Goal: Information Seeking & Learning: Learn about a topic

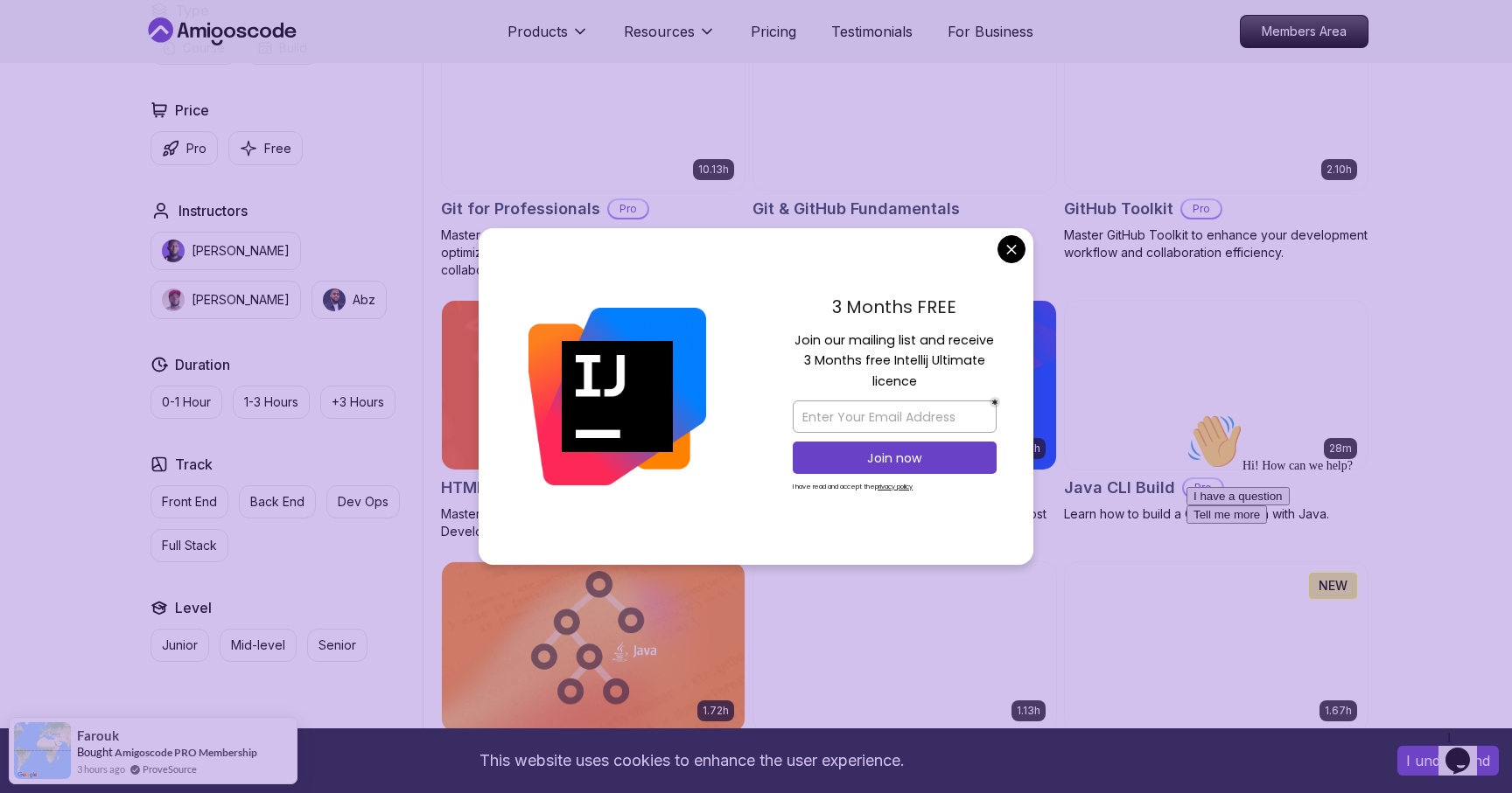
scroll to position [1918, 0]
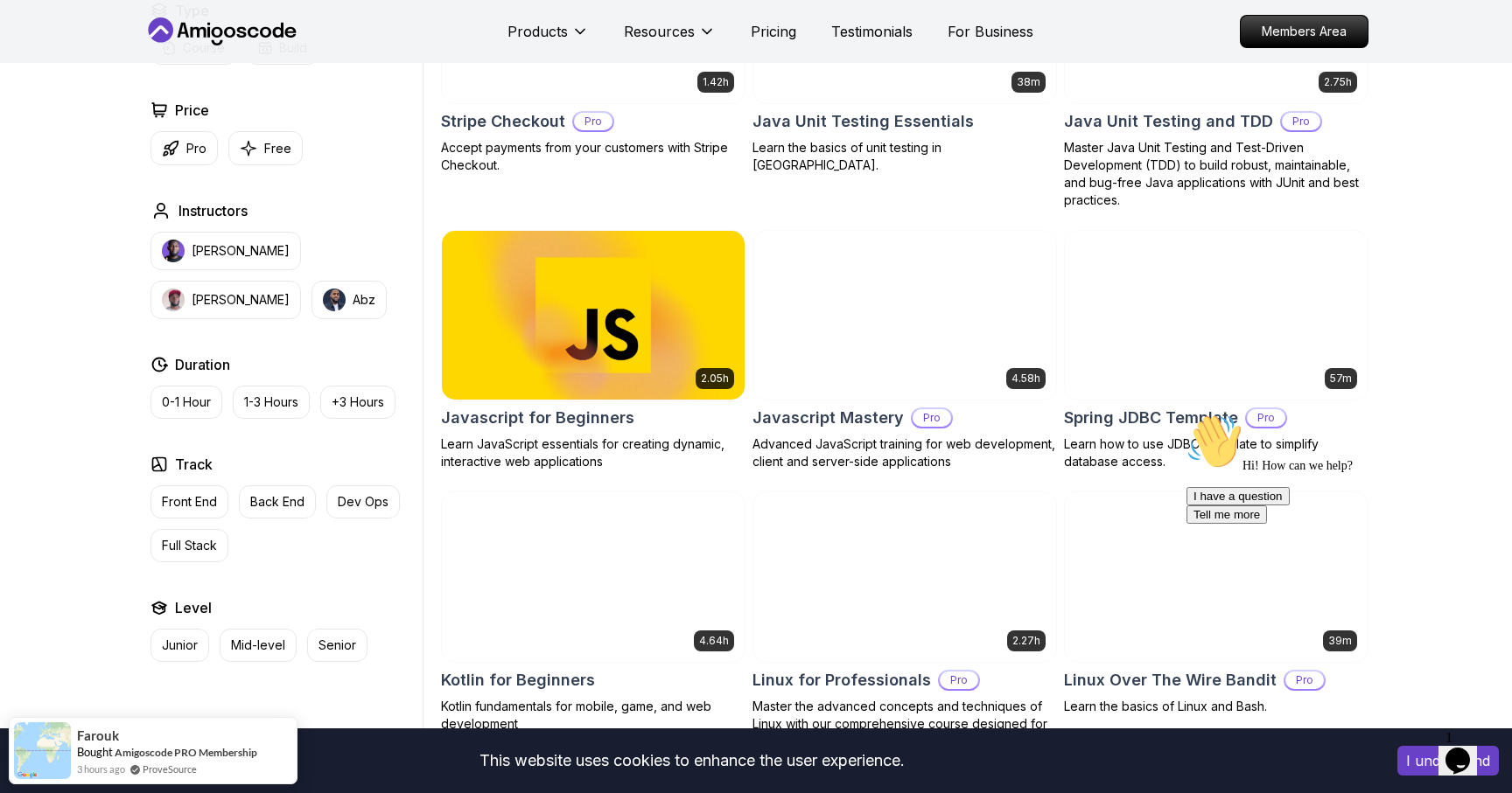
scroll to position [3137, 0]
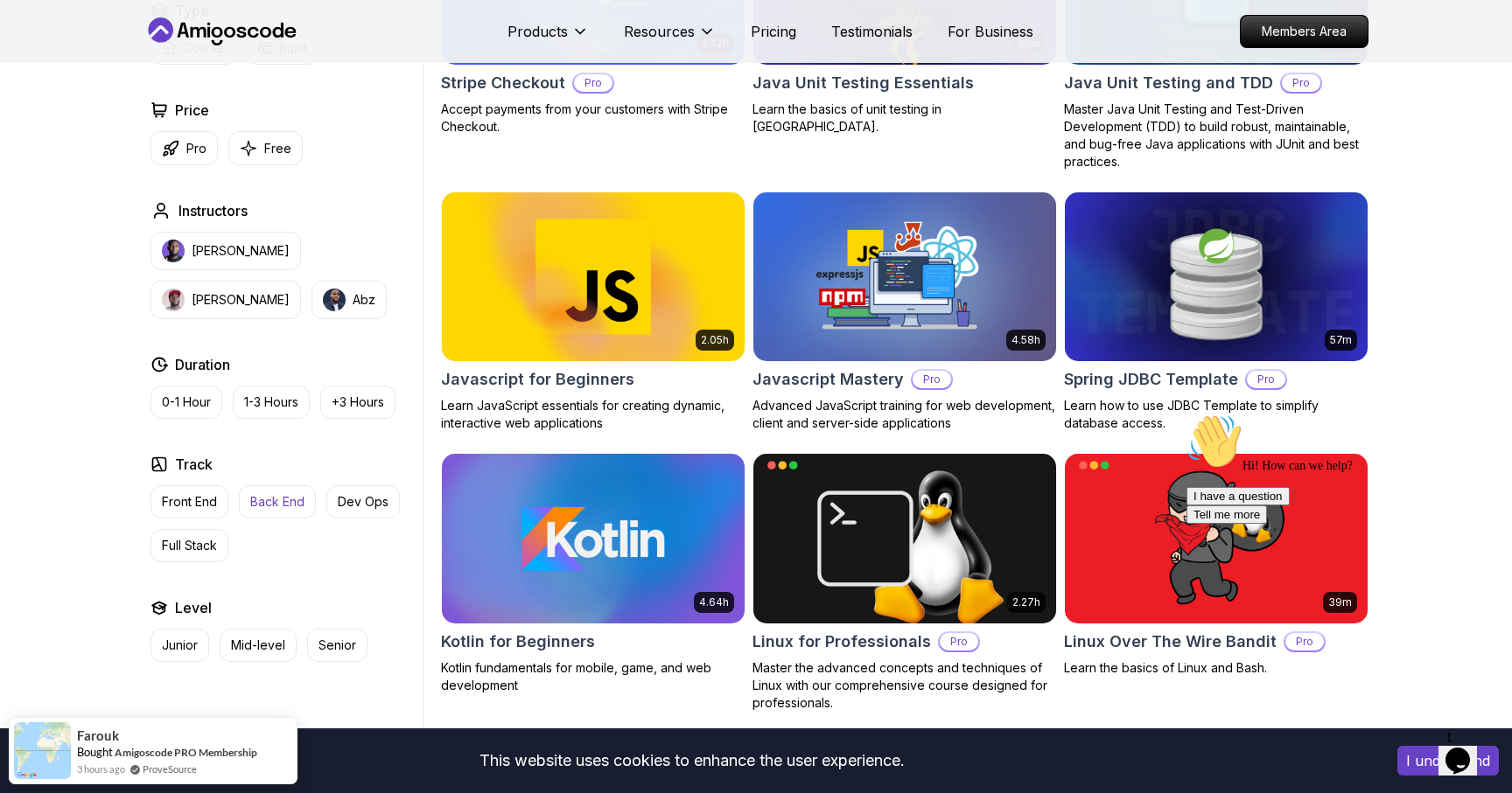
click at [268, 506] on p "Back End" at bounding box center [277, 502] width 54 height 18
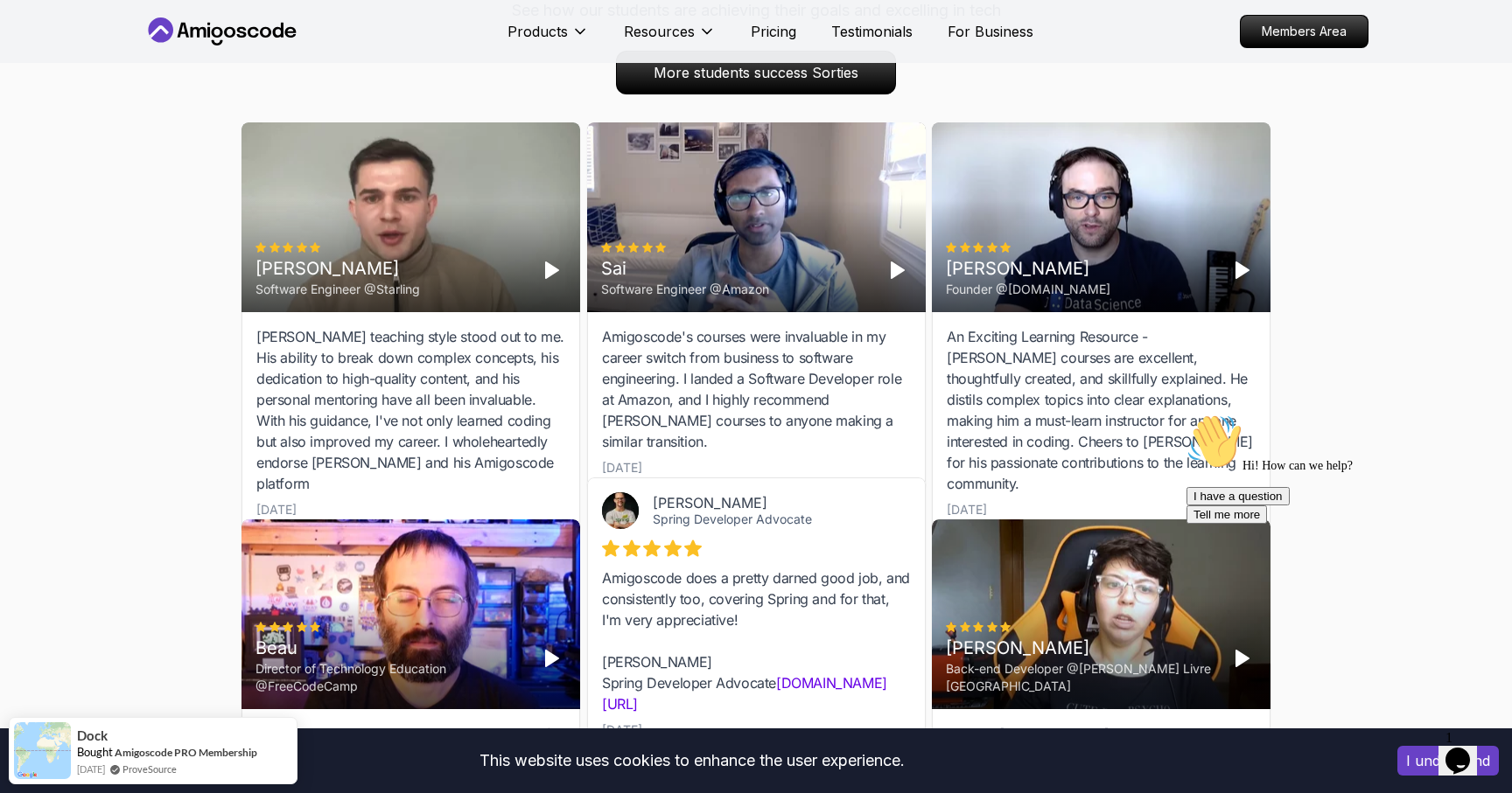
scroll to position [3287, 0]
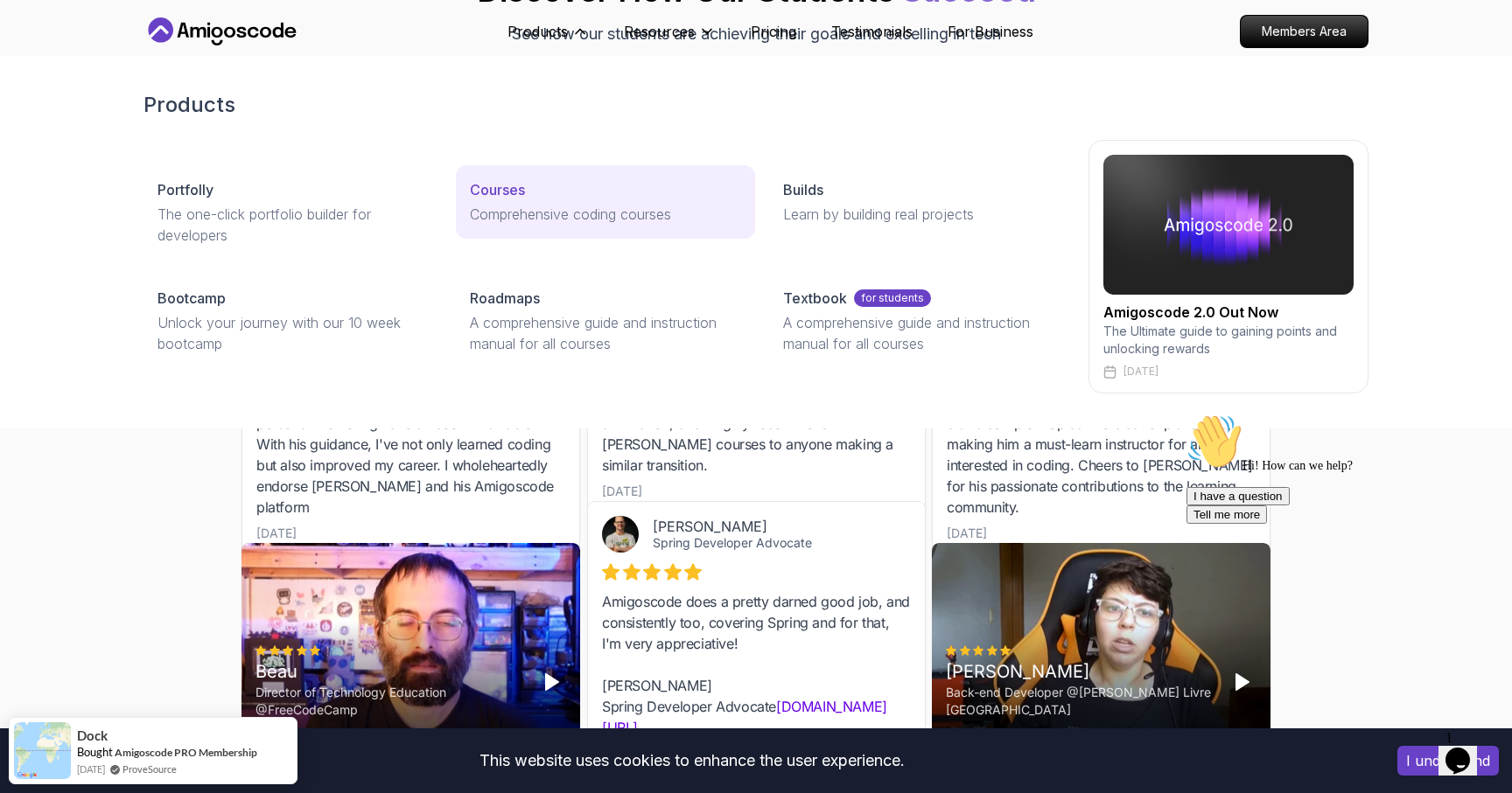
click at [507, 189] on p "Courses" at bounding box center [497, 190] width 55 height 21
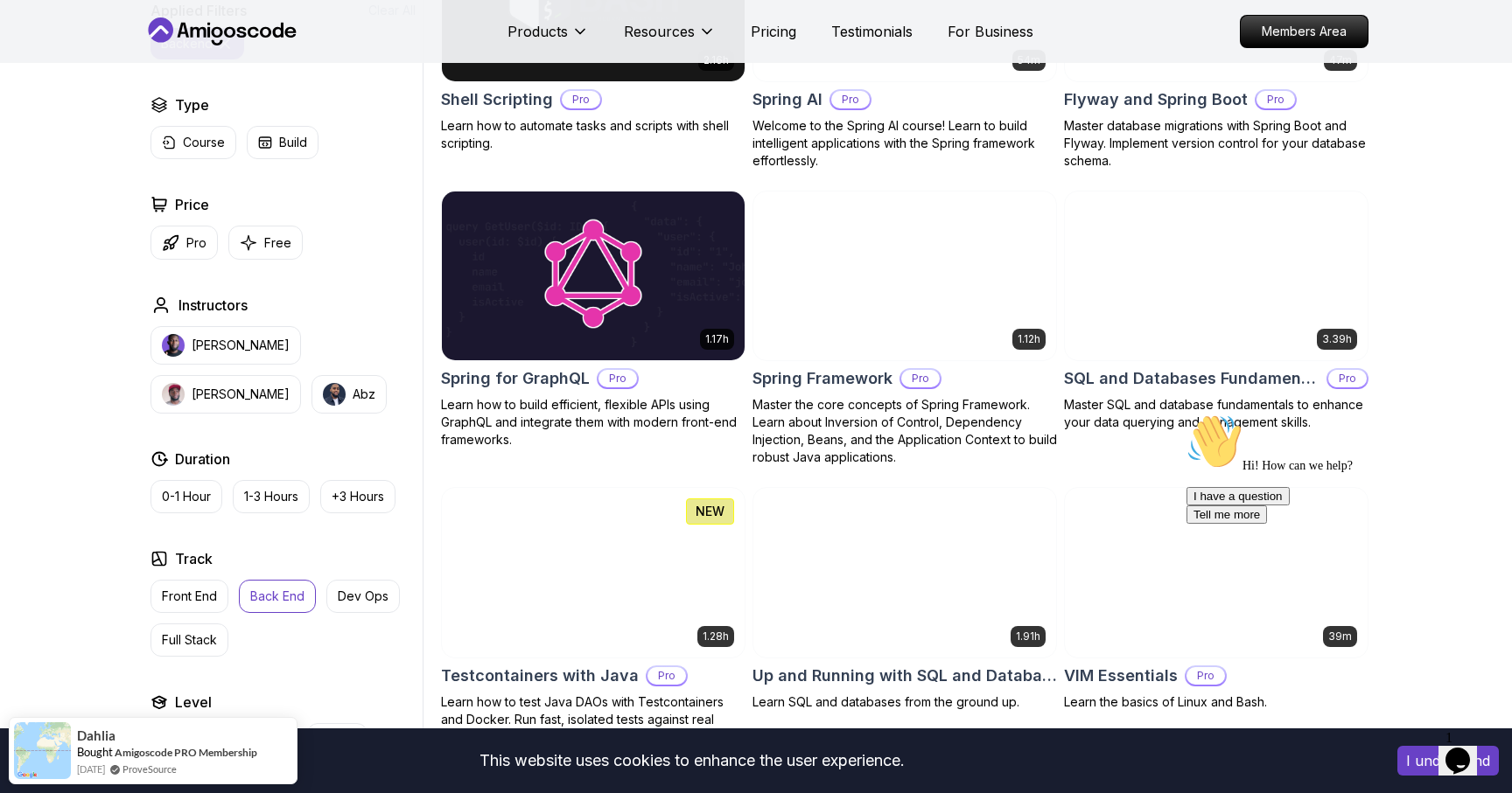
scroll to position [4118, 0]
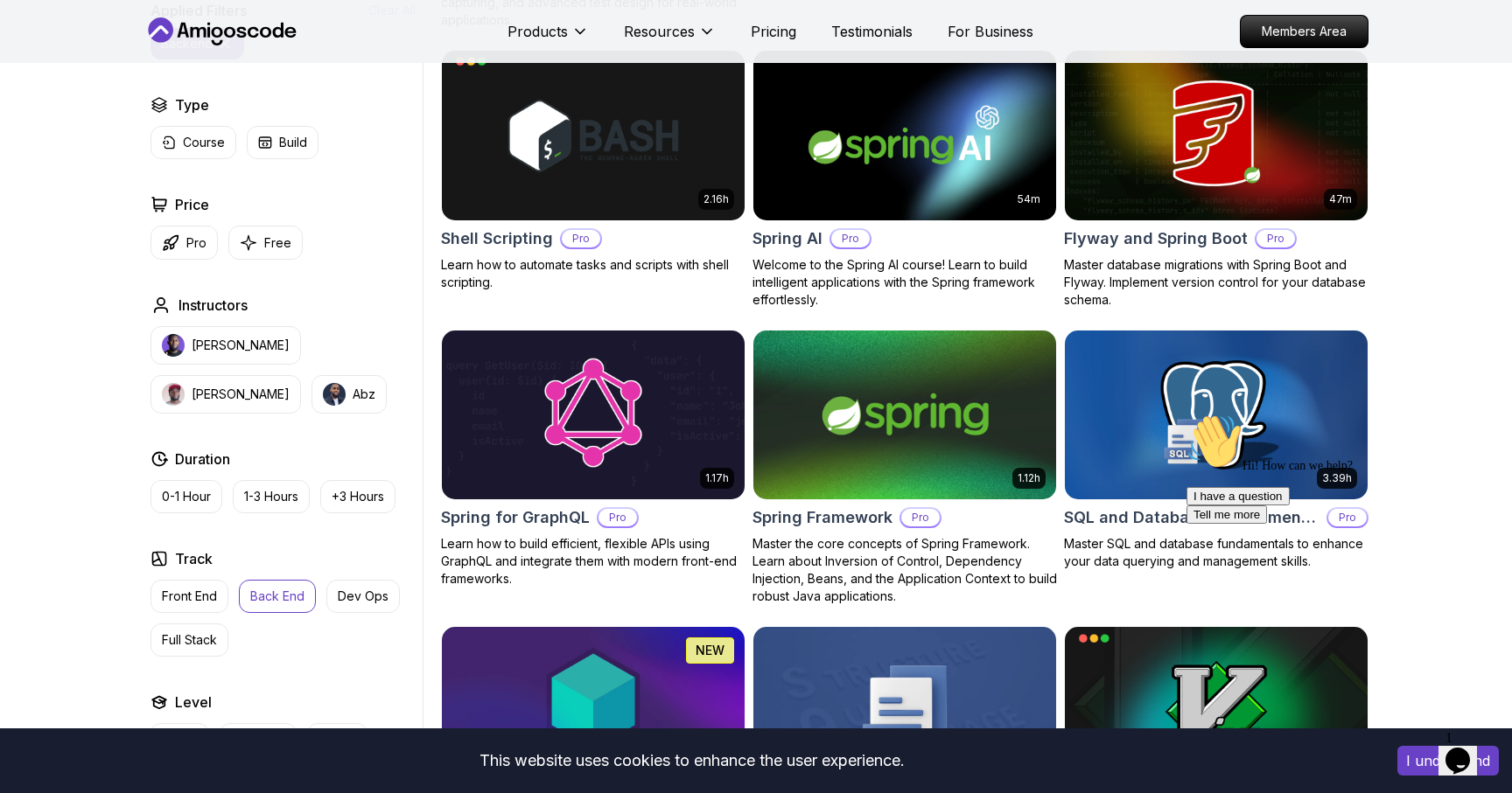
click at [874, 365] on img at bounding box center [904, 415] width 318 height 178
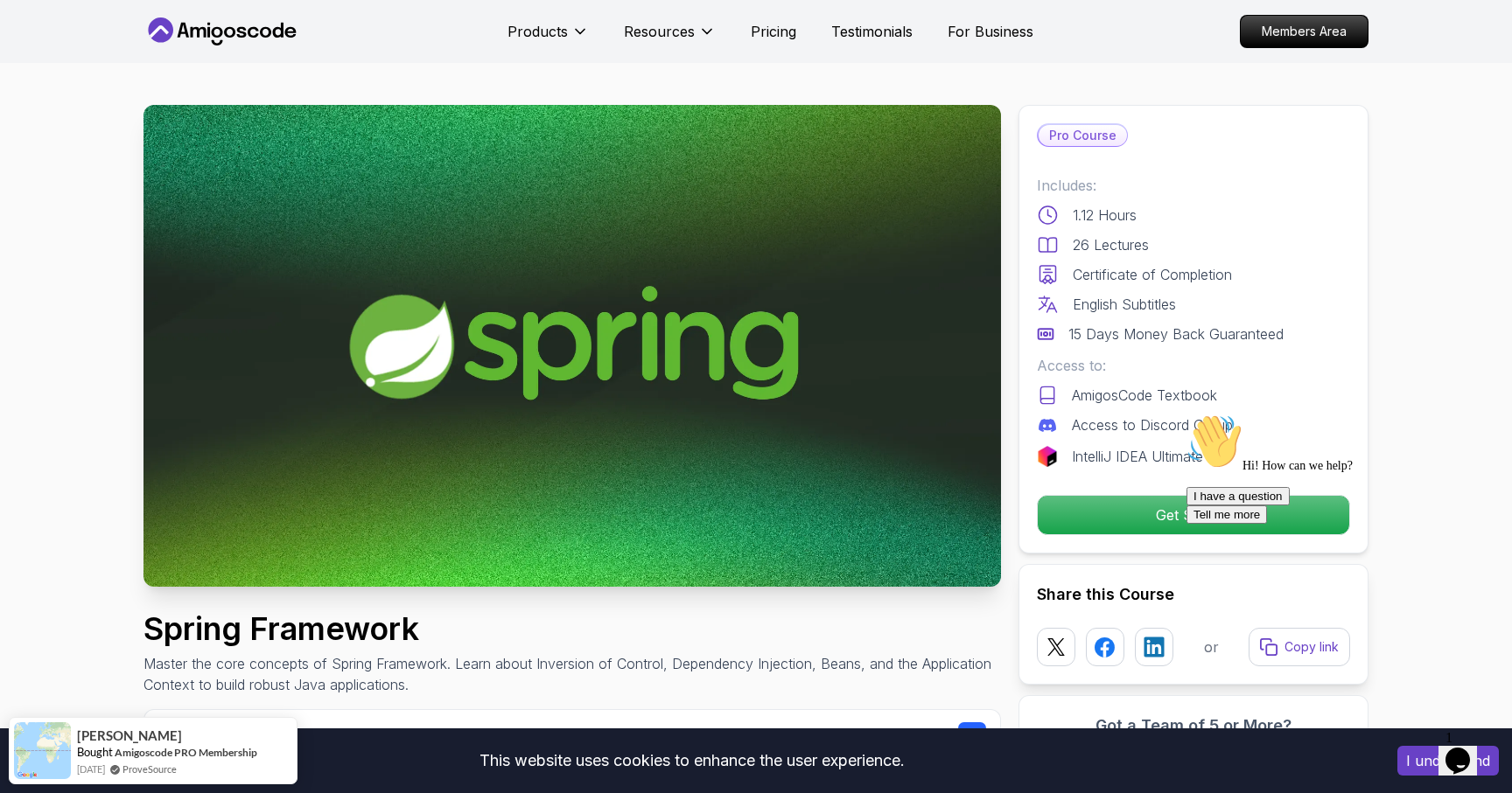
click at [1189, 515] on div "Hi! How can we help? I have a question Tell me more" at bounding box center [1343, 469] width 315 height 110
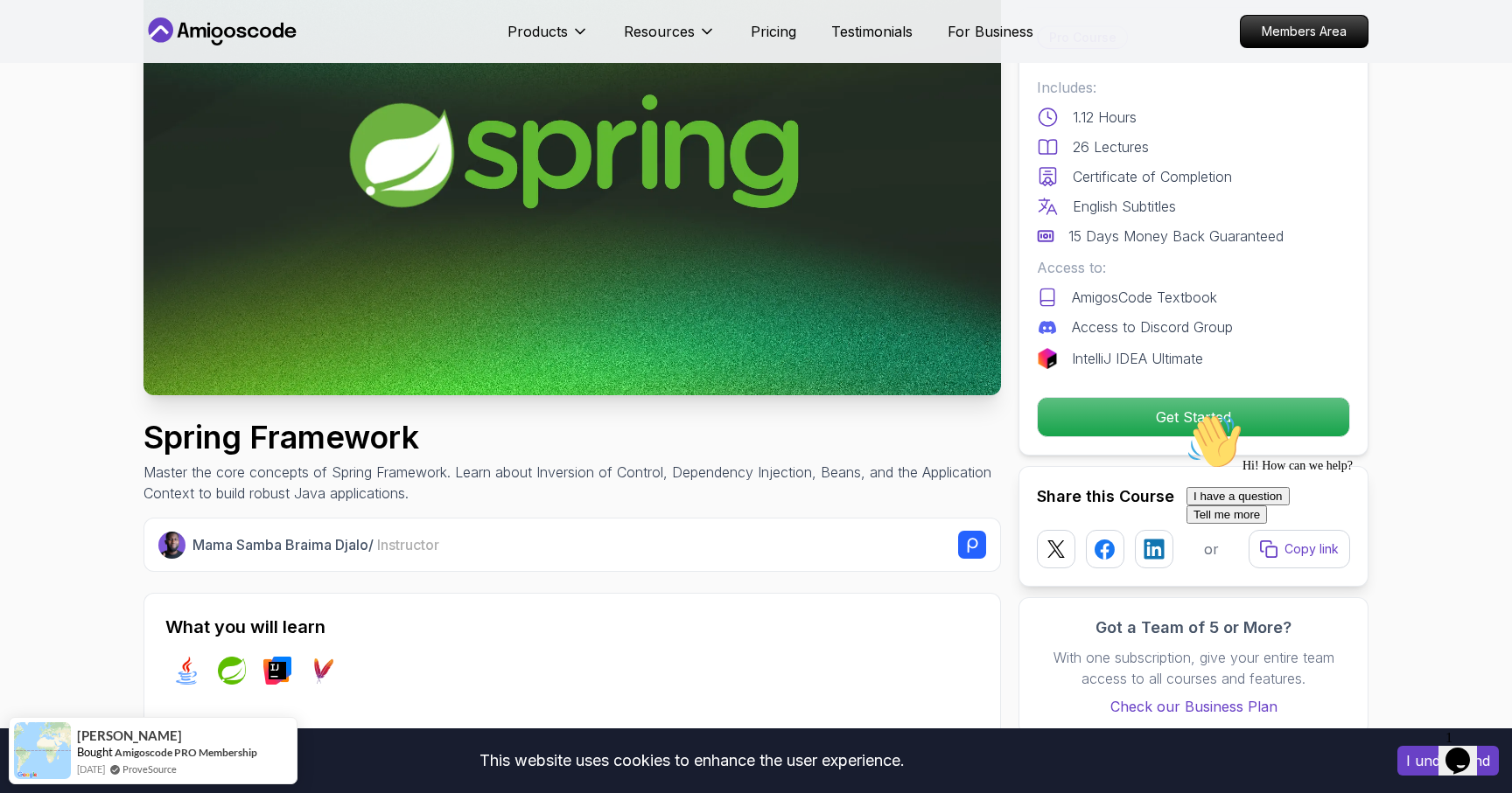
scroll to position [193, 0]
click at [1150, 420] on p "Get Started" at bounding box center [1193, 416] width 296 height 36
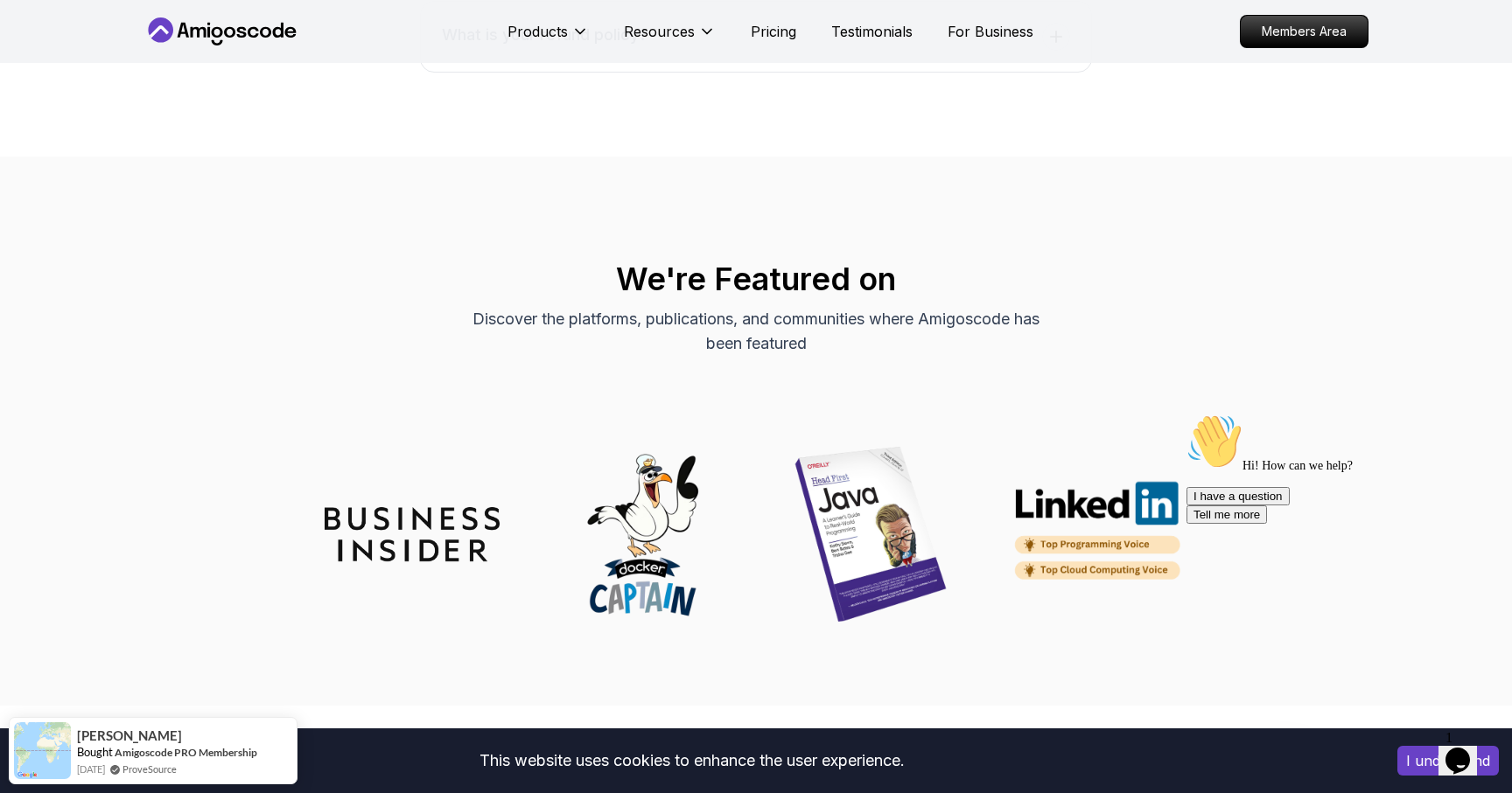
scroll to position [6203, 0]
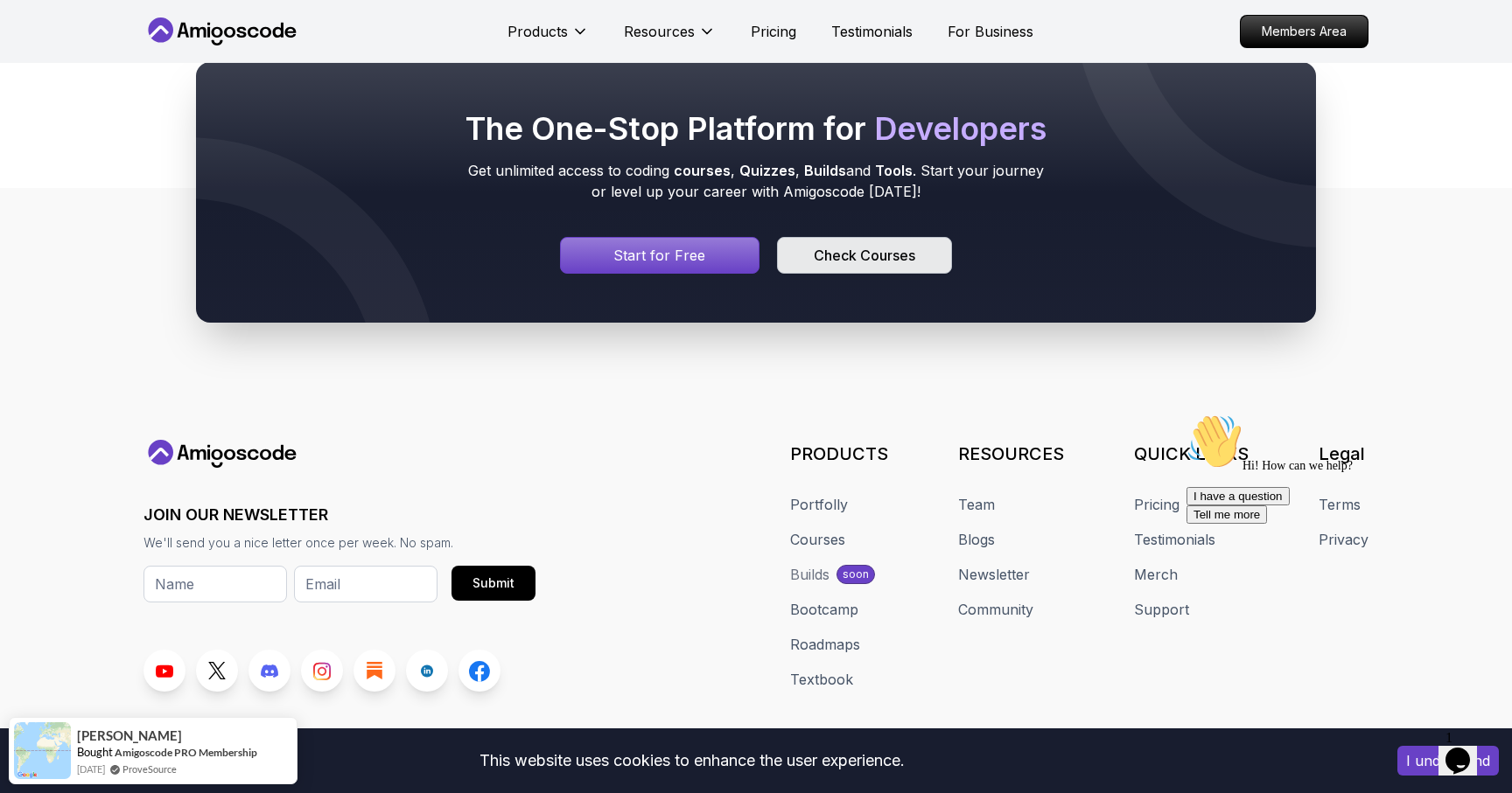
click at [830, 245] on div "Check Courses" at bounding box center [864, 256] width 101 height 21
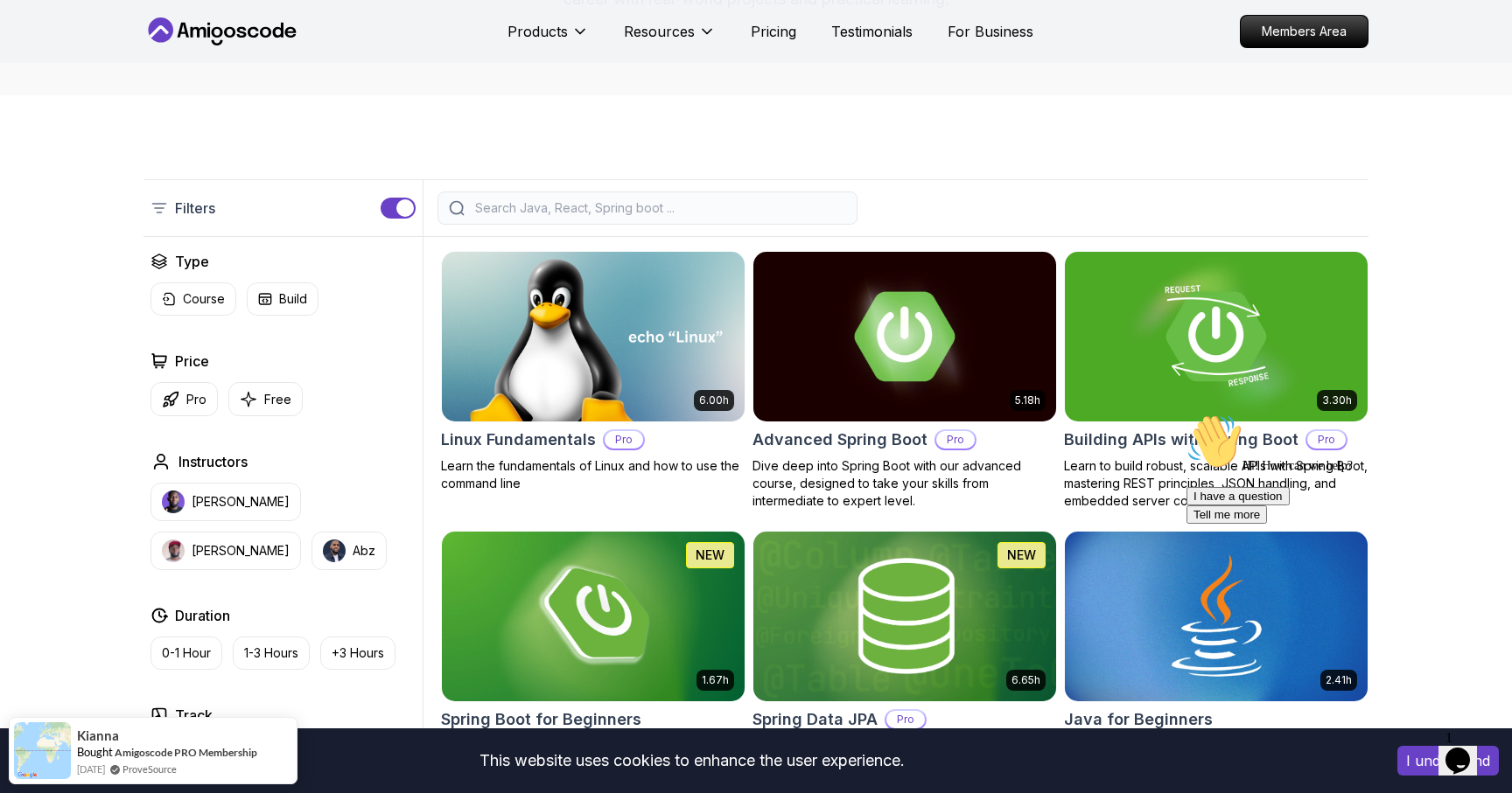
scroll to position [347, 0]
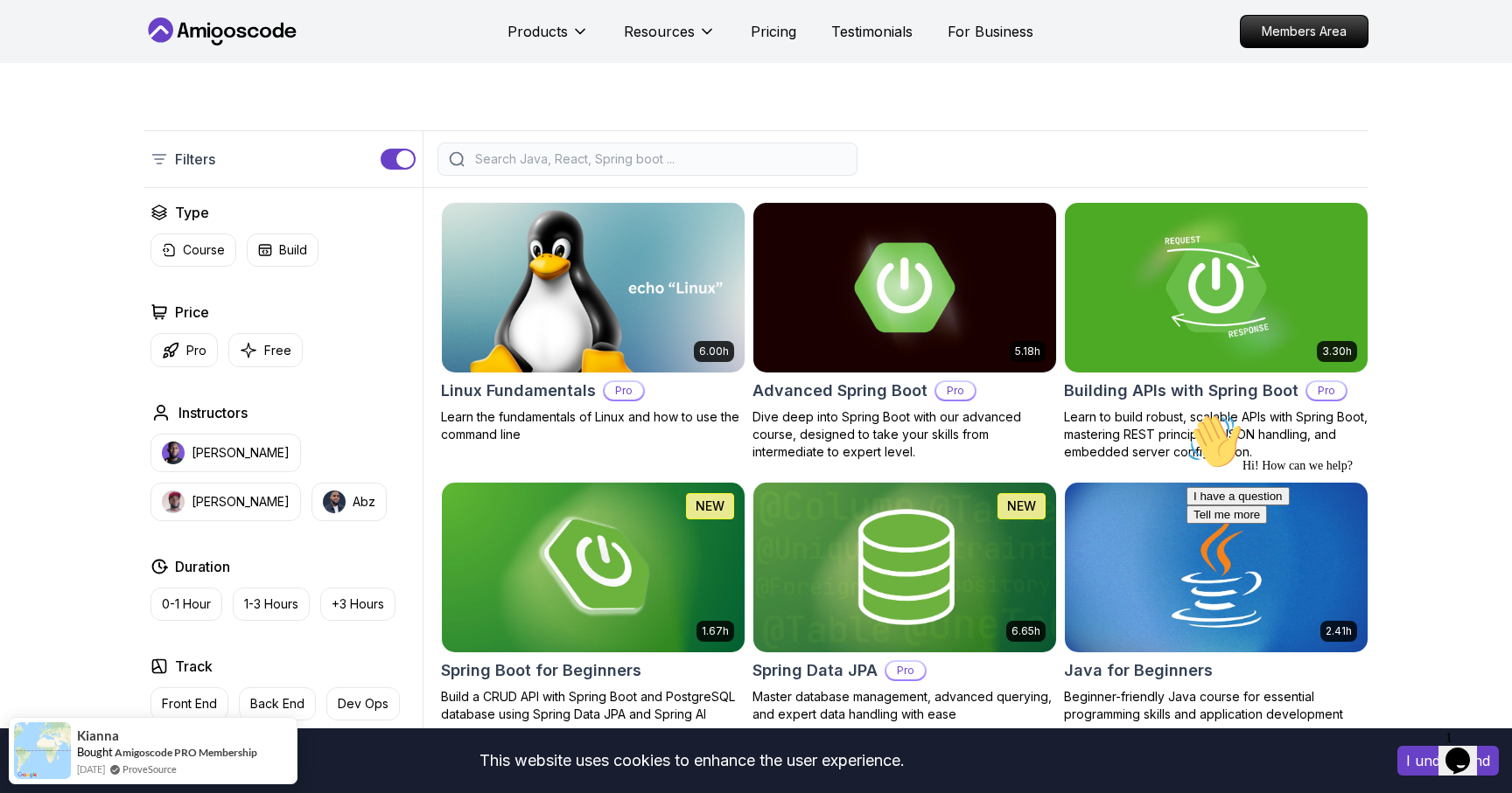
click at [540, 157] on input "search" at bounding box center [659, 159] width 375 height 18
click at [257, 348] on button "Free" at bounding box center [266, 350] width 75 height 34
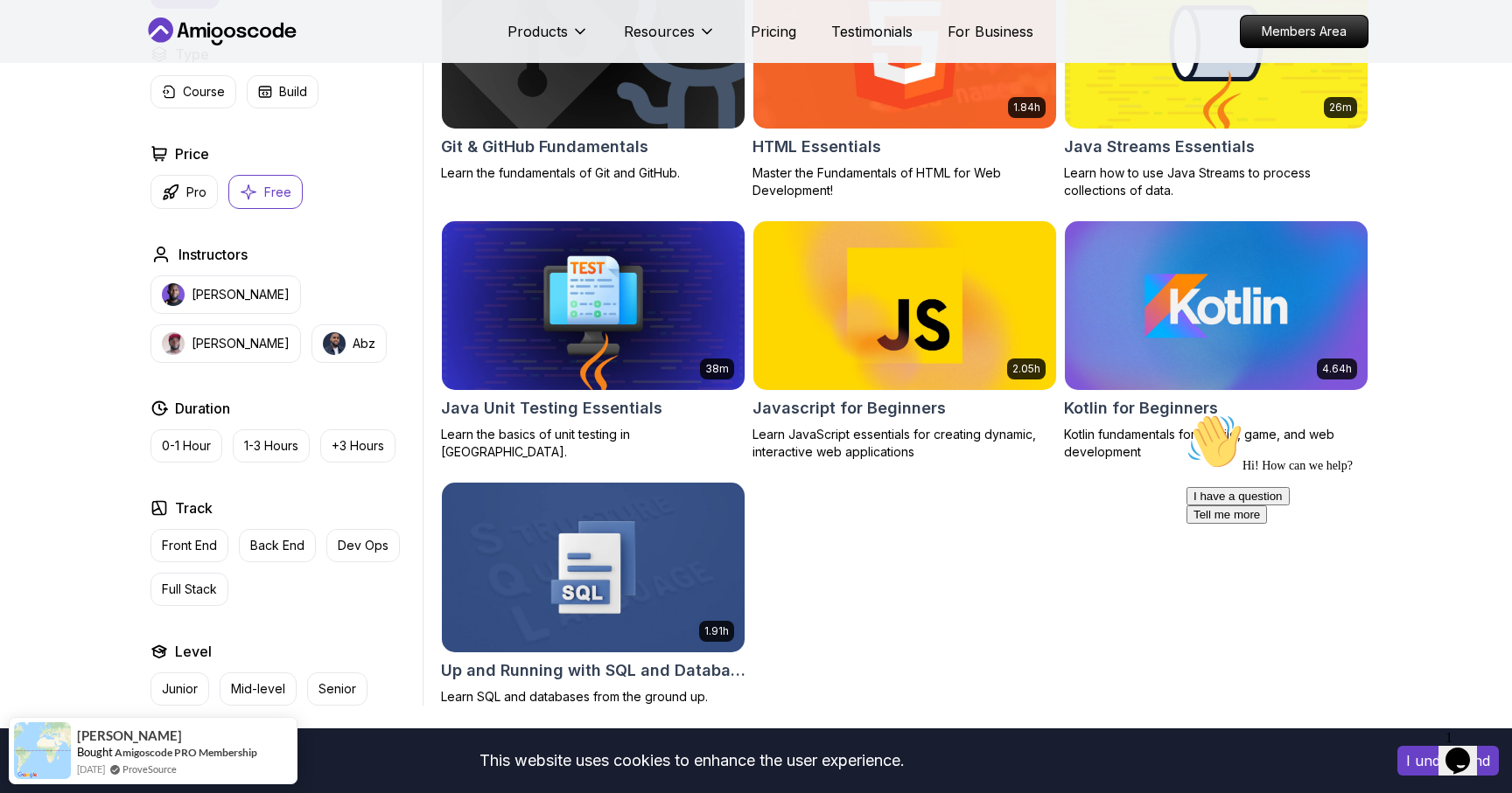
scroll to position [860, 0]
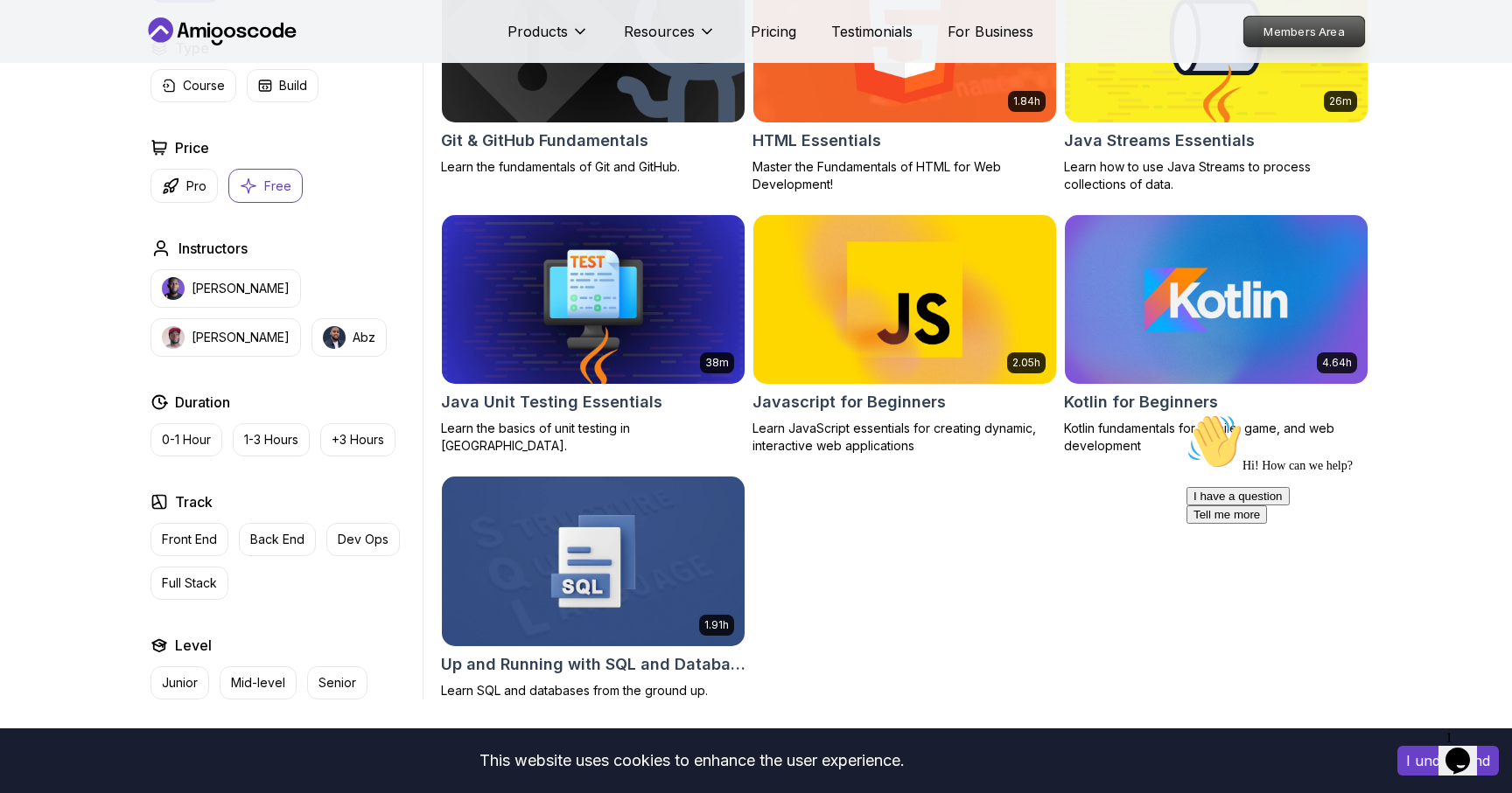
click at [1298, 31] on p "Members Area" at bounding box center [1304, 31] width 121 height 29
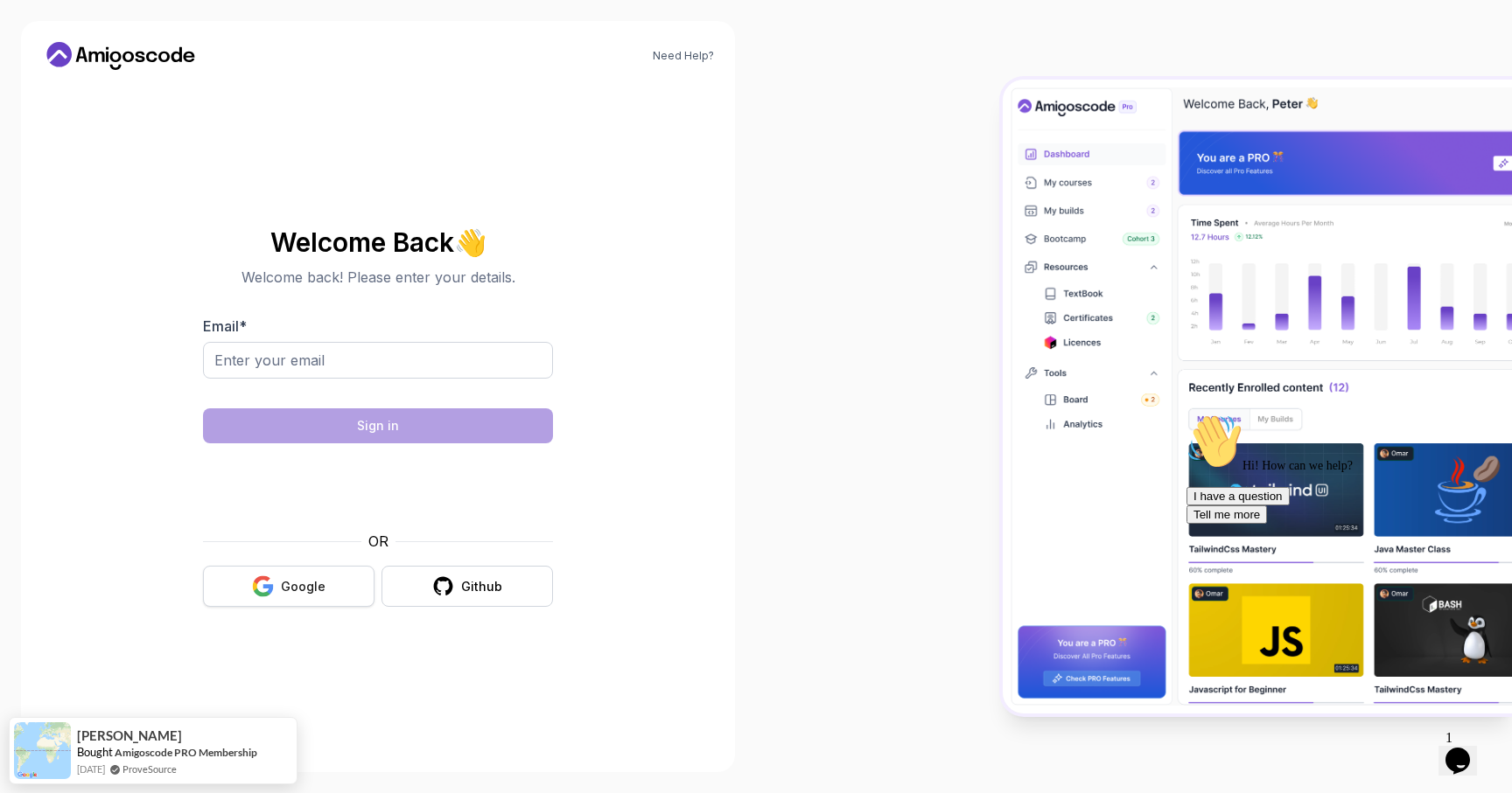
click at [293, 589] on div "Google" at bounding box center [303, 587] width 44 height 18
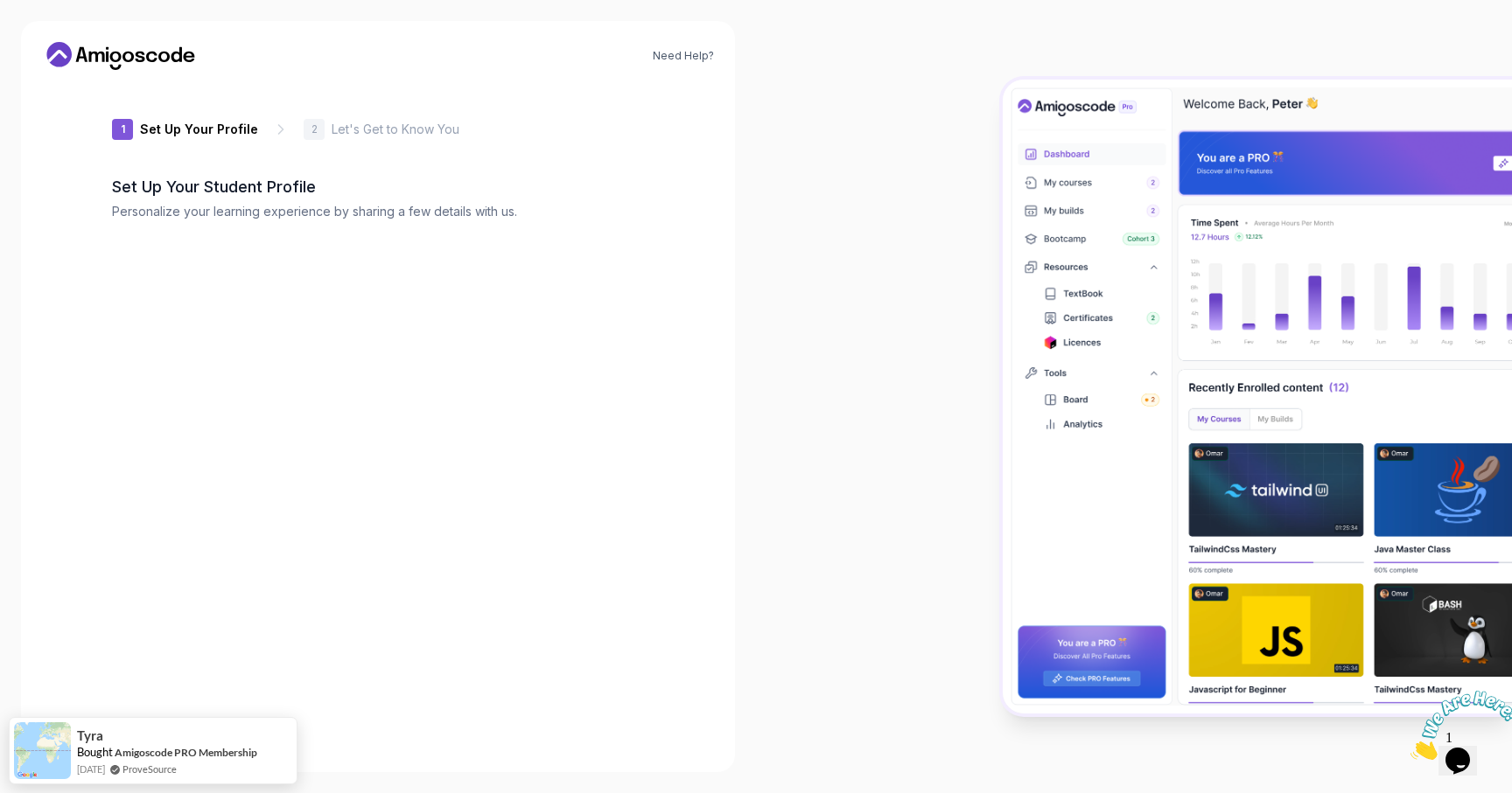
type input "silentcobraf2edf"
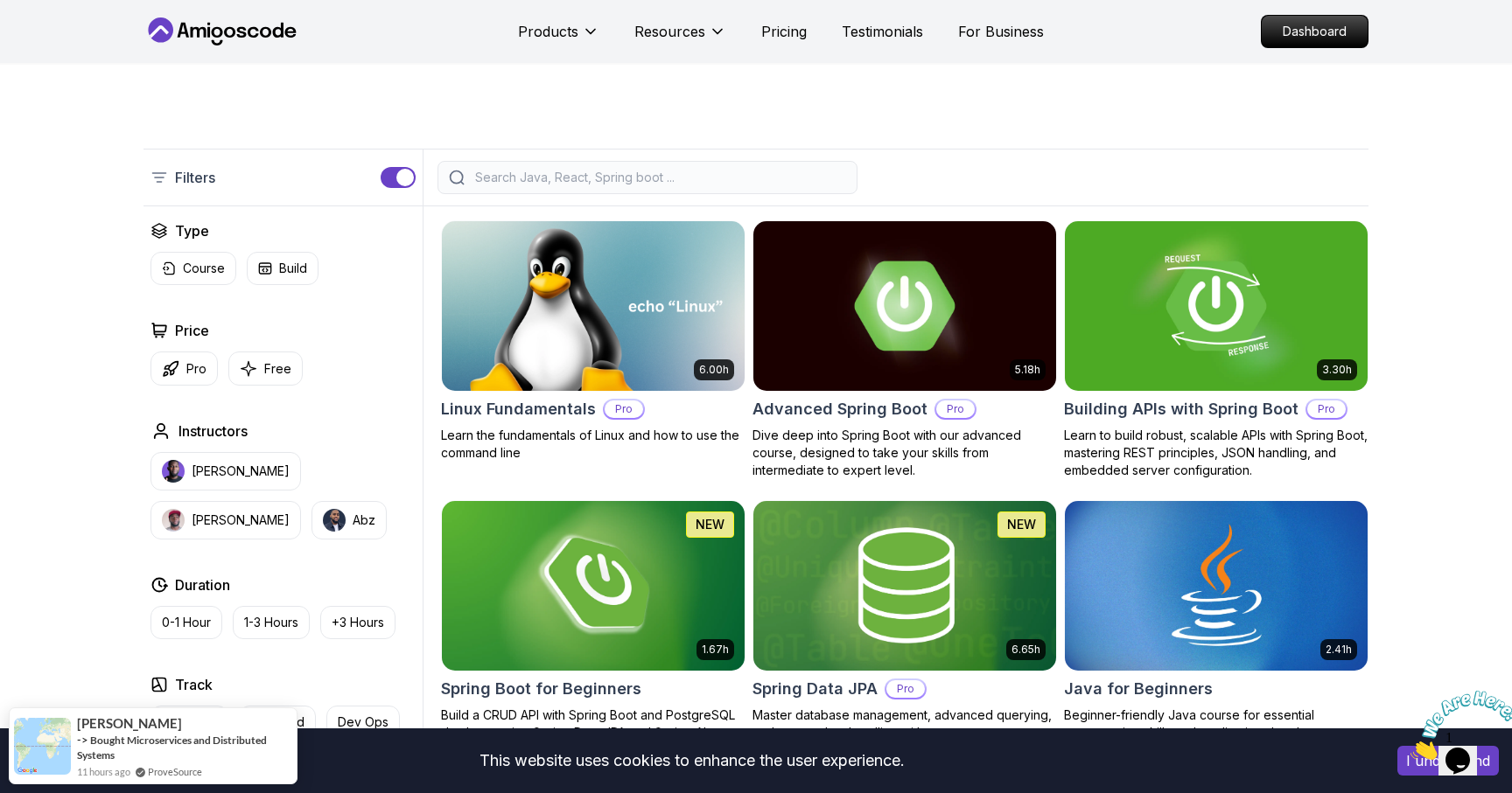
scroll to position [353, 0]
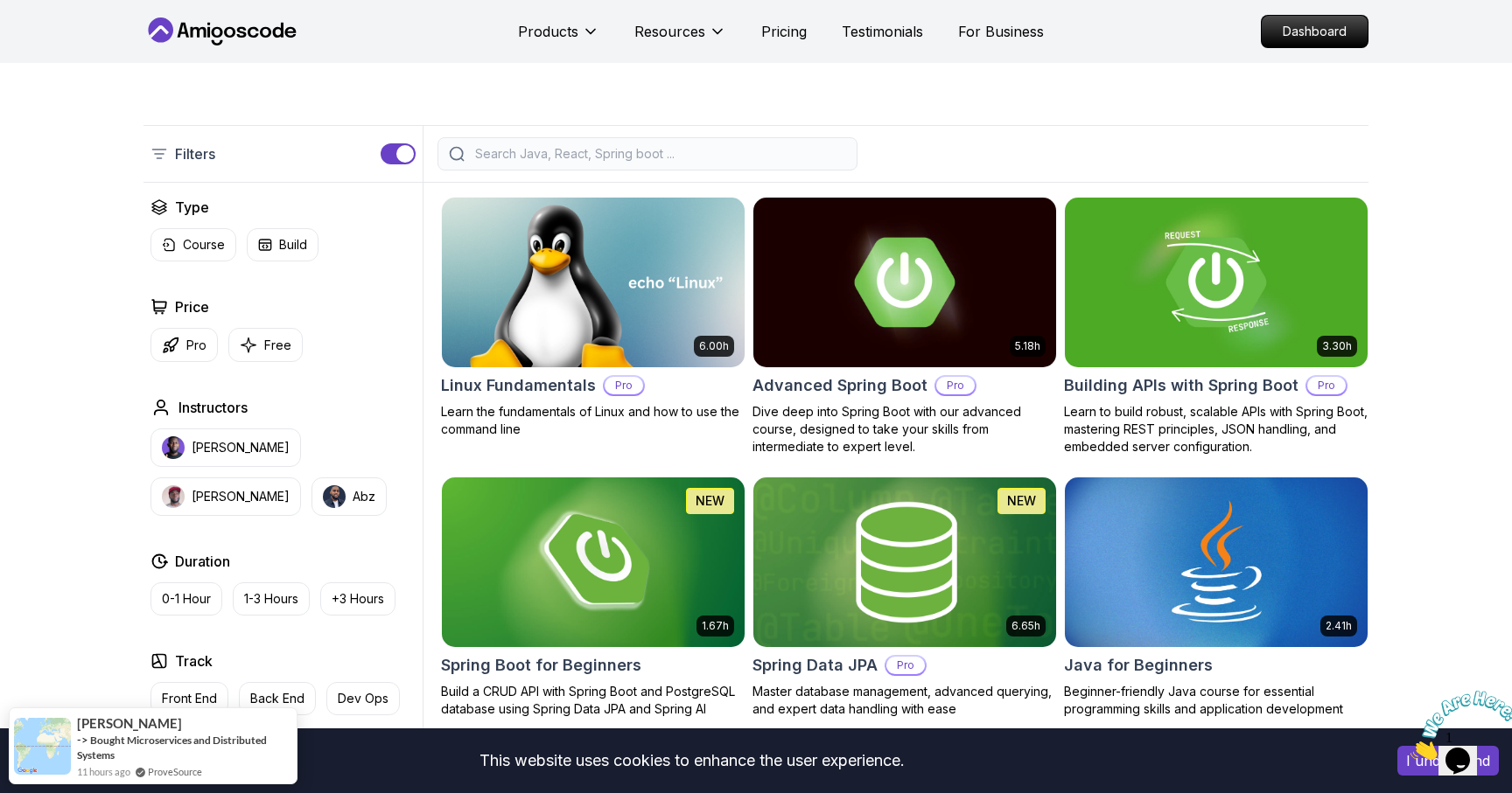
click at [894, 590] on img at bounding box center [904, 562] width 318 height 178
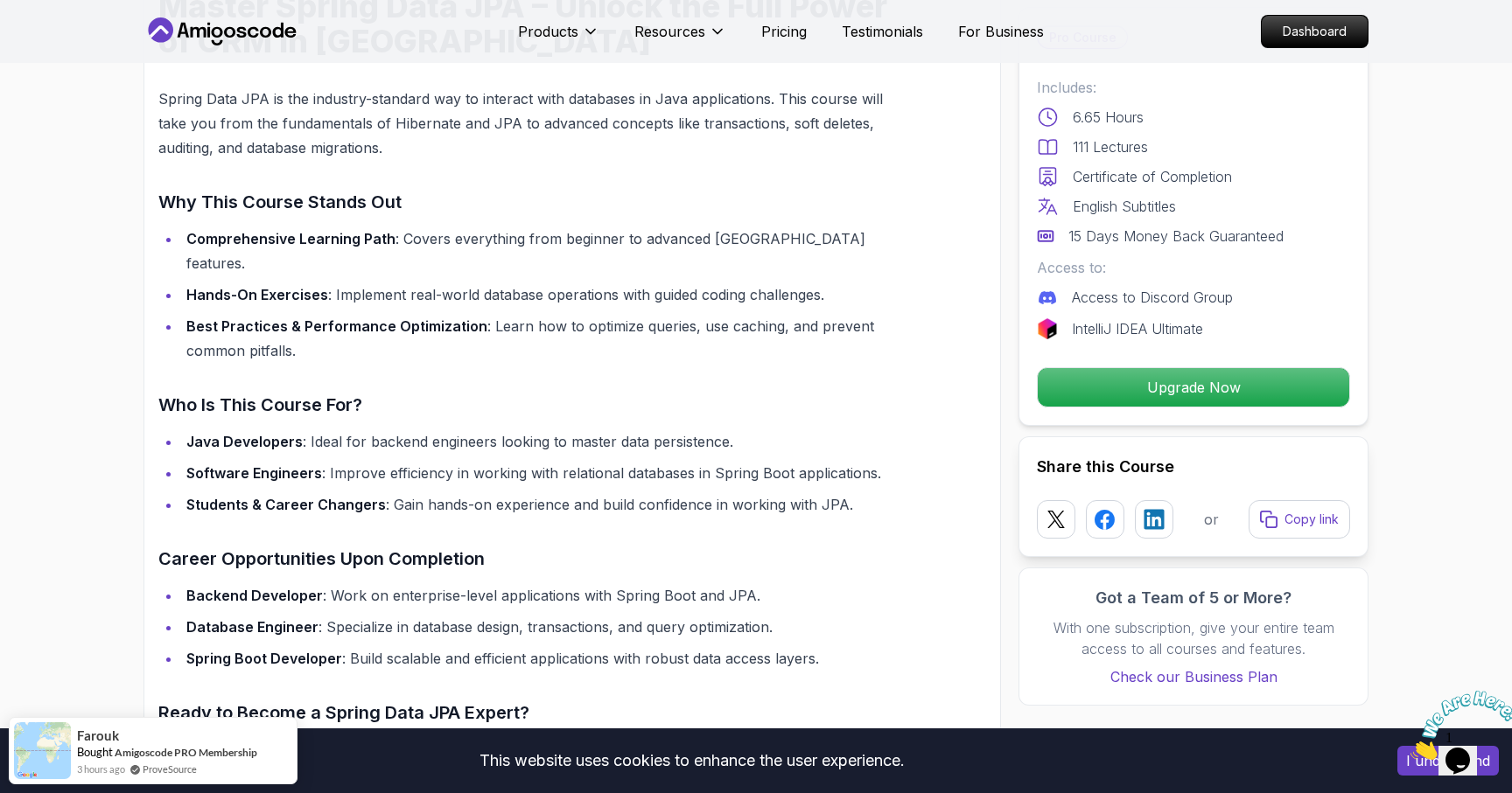
scroll to position [1470, 0]
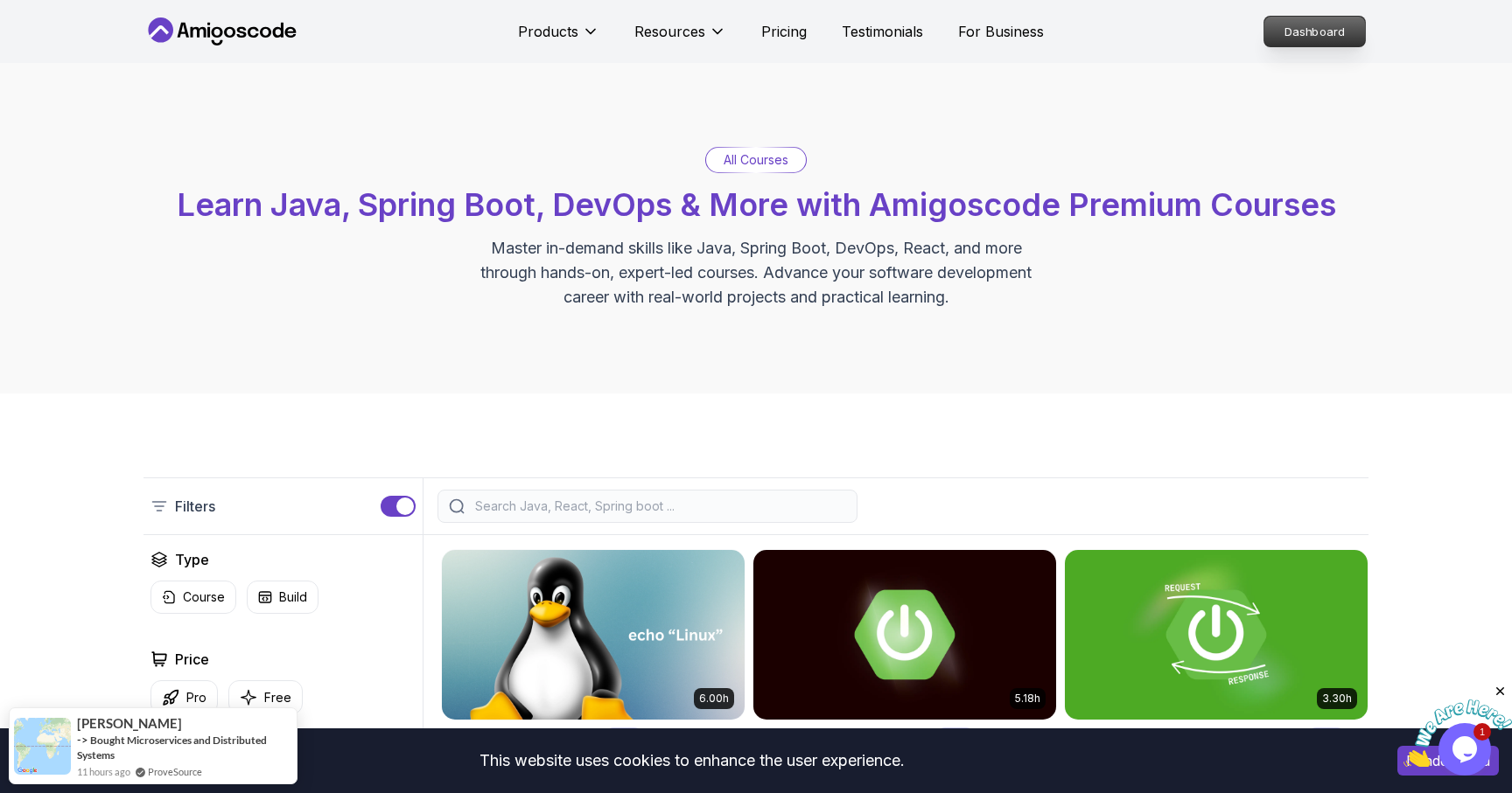
click at [1326, 36] on p "Dashboard" at bounding box center [1314, 31] width 100 height 29
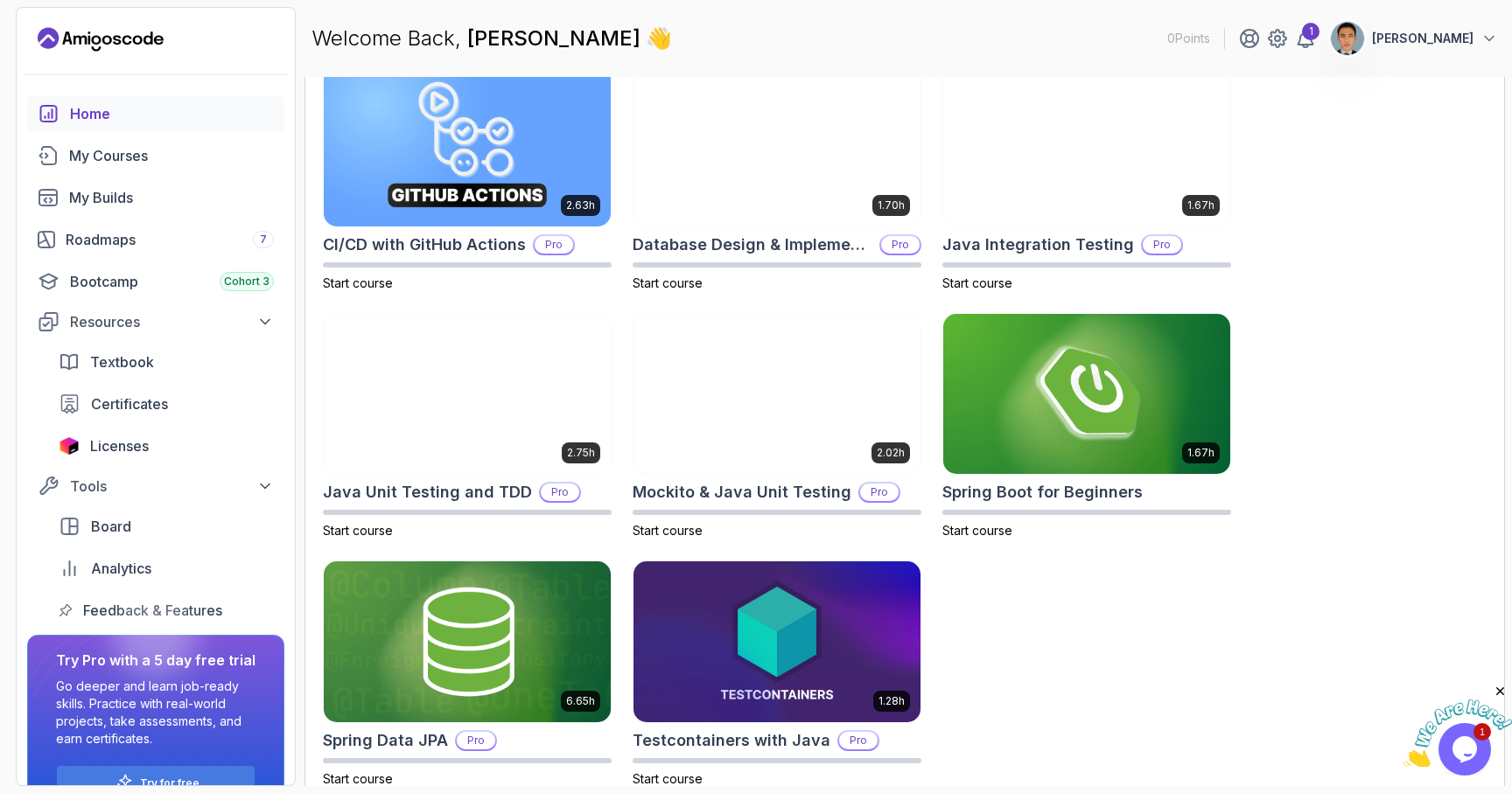
scroll to position [576, 0]
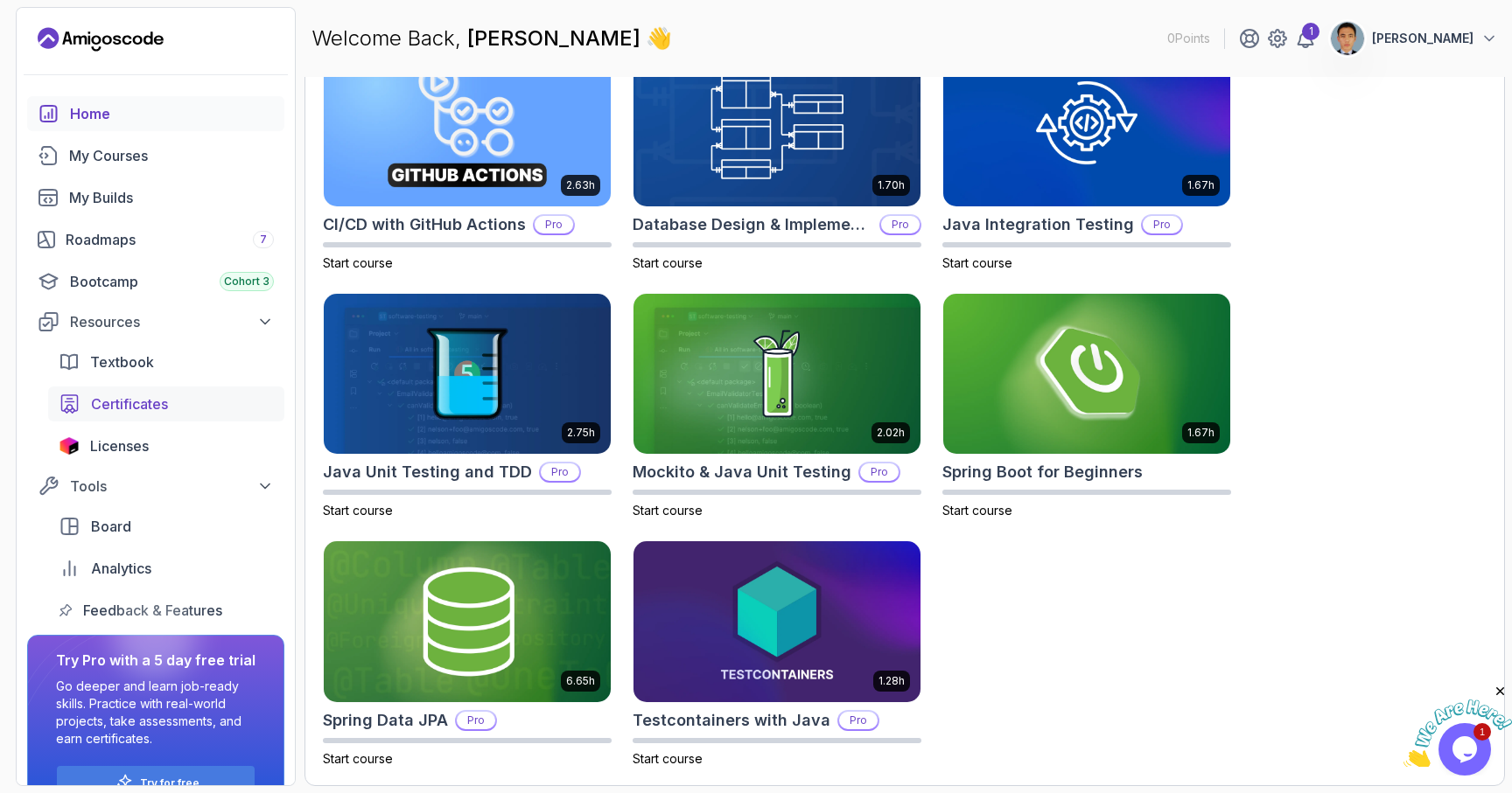
click at [144, 408] on span "Certificates" at bounding box center [129, 404] width 77 height 21
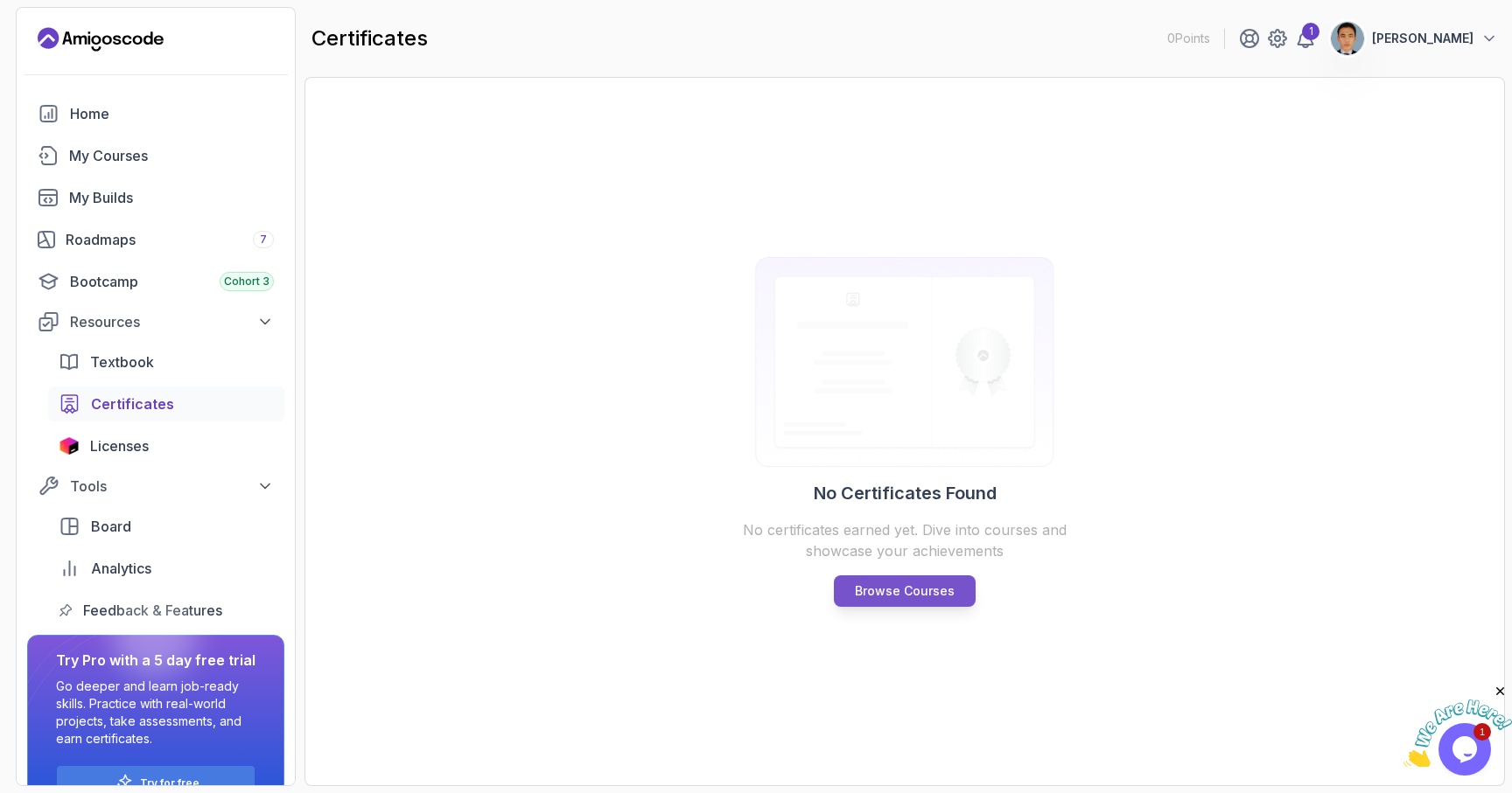
click at [913, 598] on p "Browse Courses" at bounding box center [904, 591] width 99 height 18
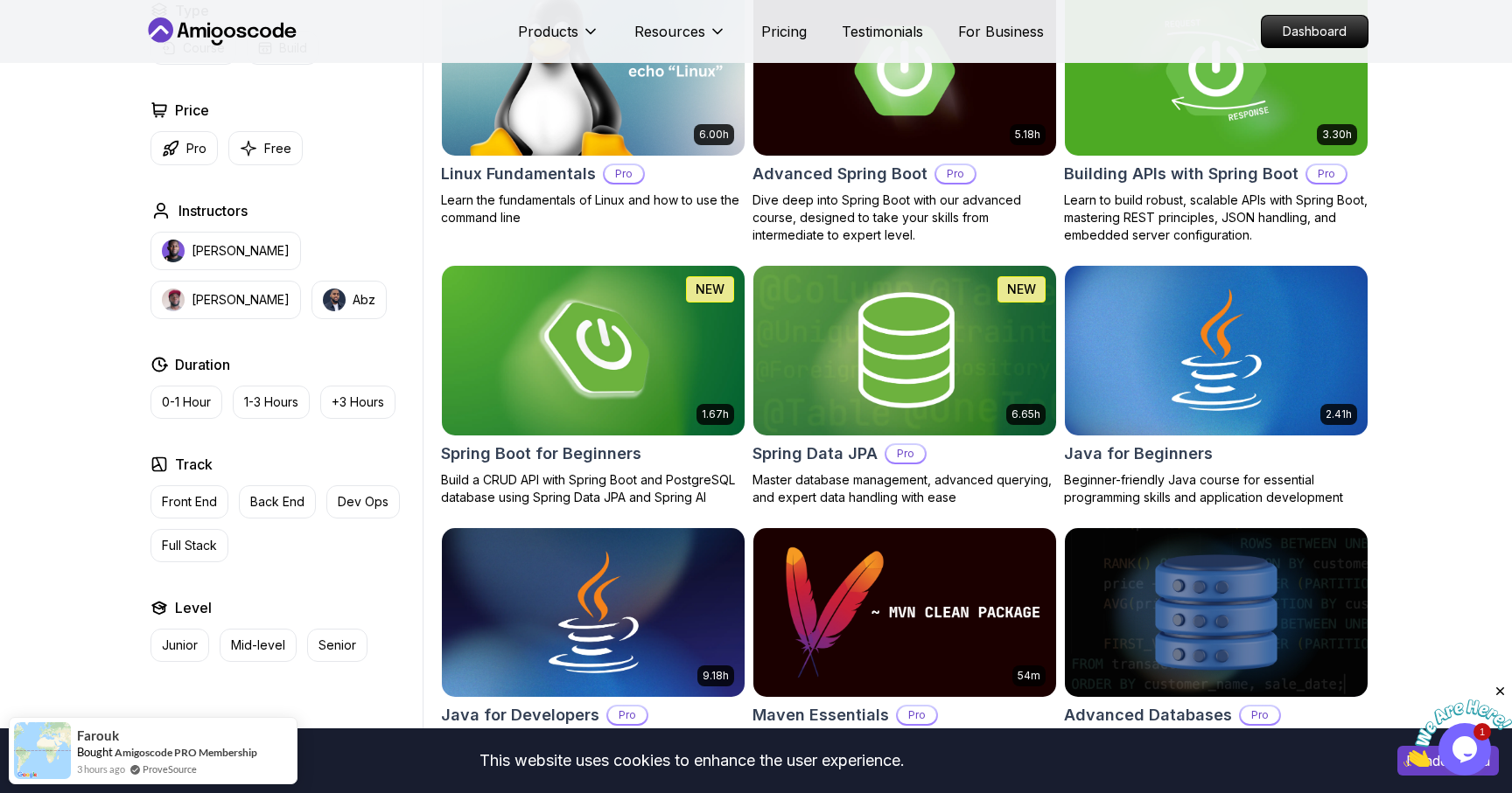
scroll to position [665, 0]
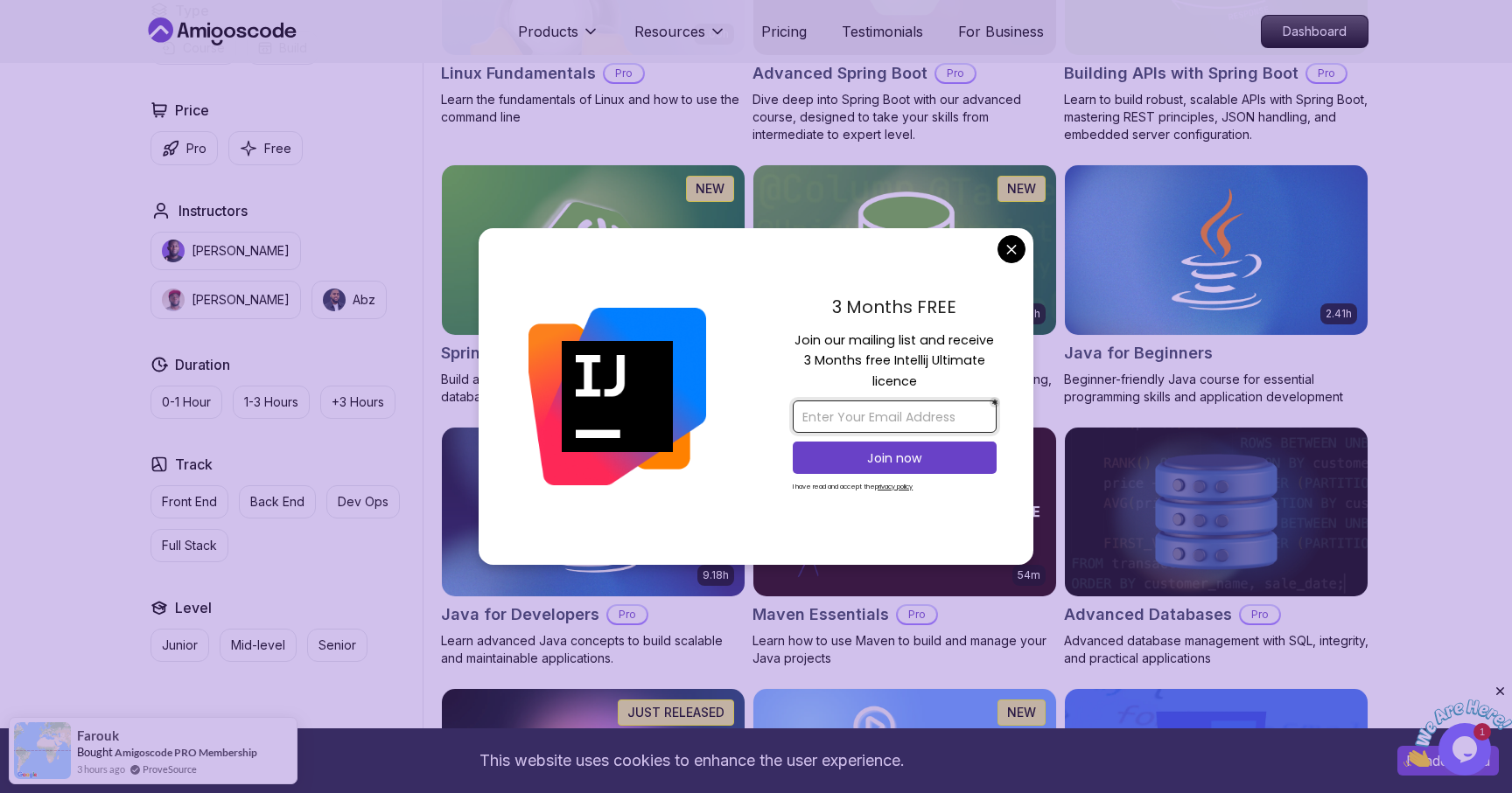
click at [899, 418] on input "email" at bounding box center [894, 416] width 203 height 32
type input "[EMAIL_ADDRESS][DOMAIN_NAME]"
click at [897, 453] on p "Join now" at bounding box center [895, 458] width 165 height 18
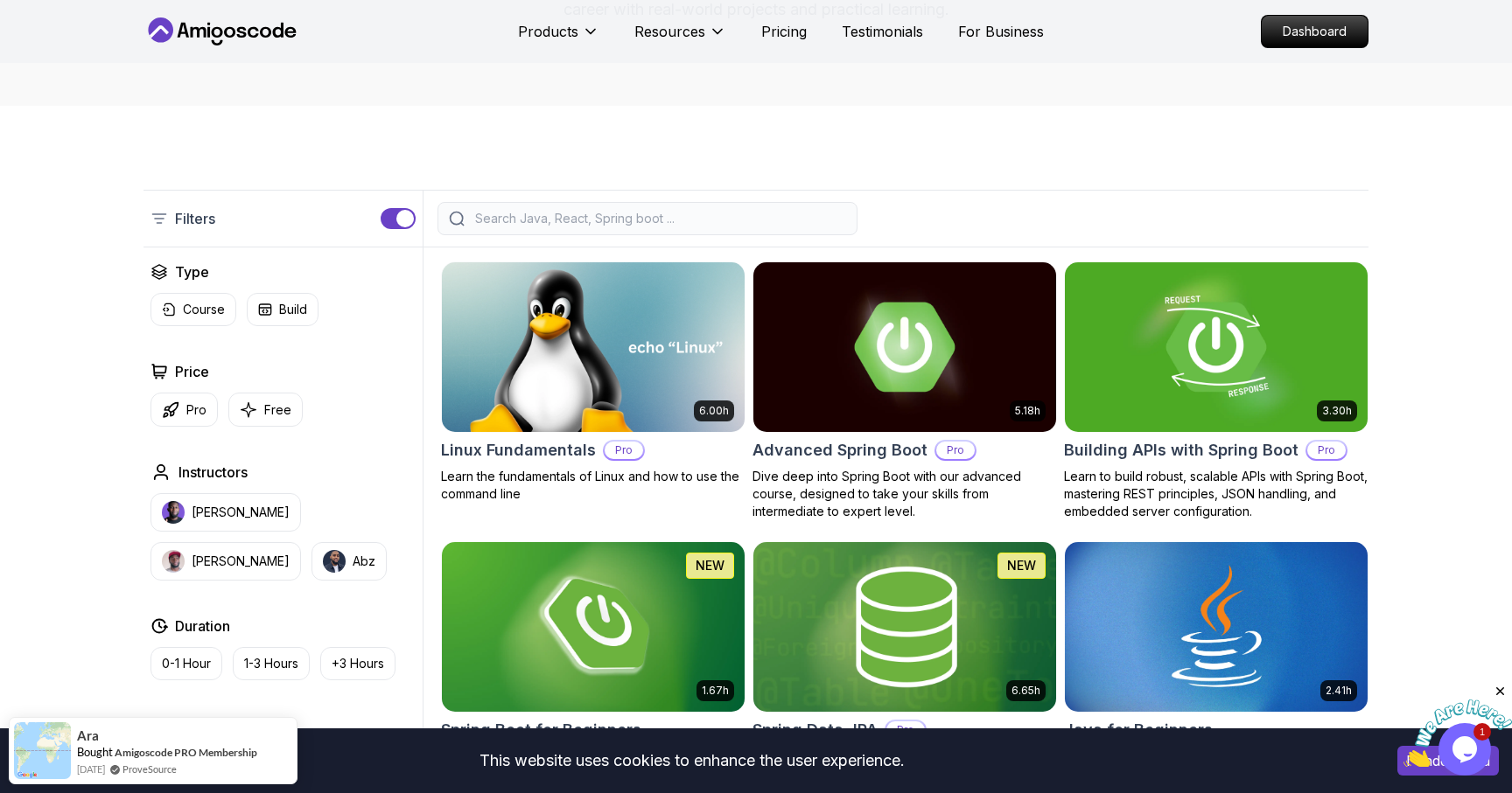
scroll to position [0, 0]
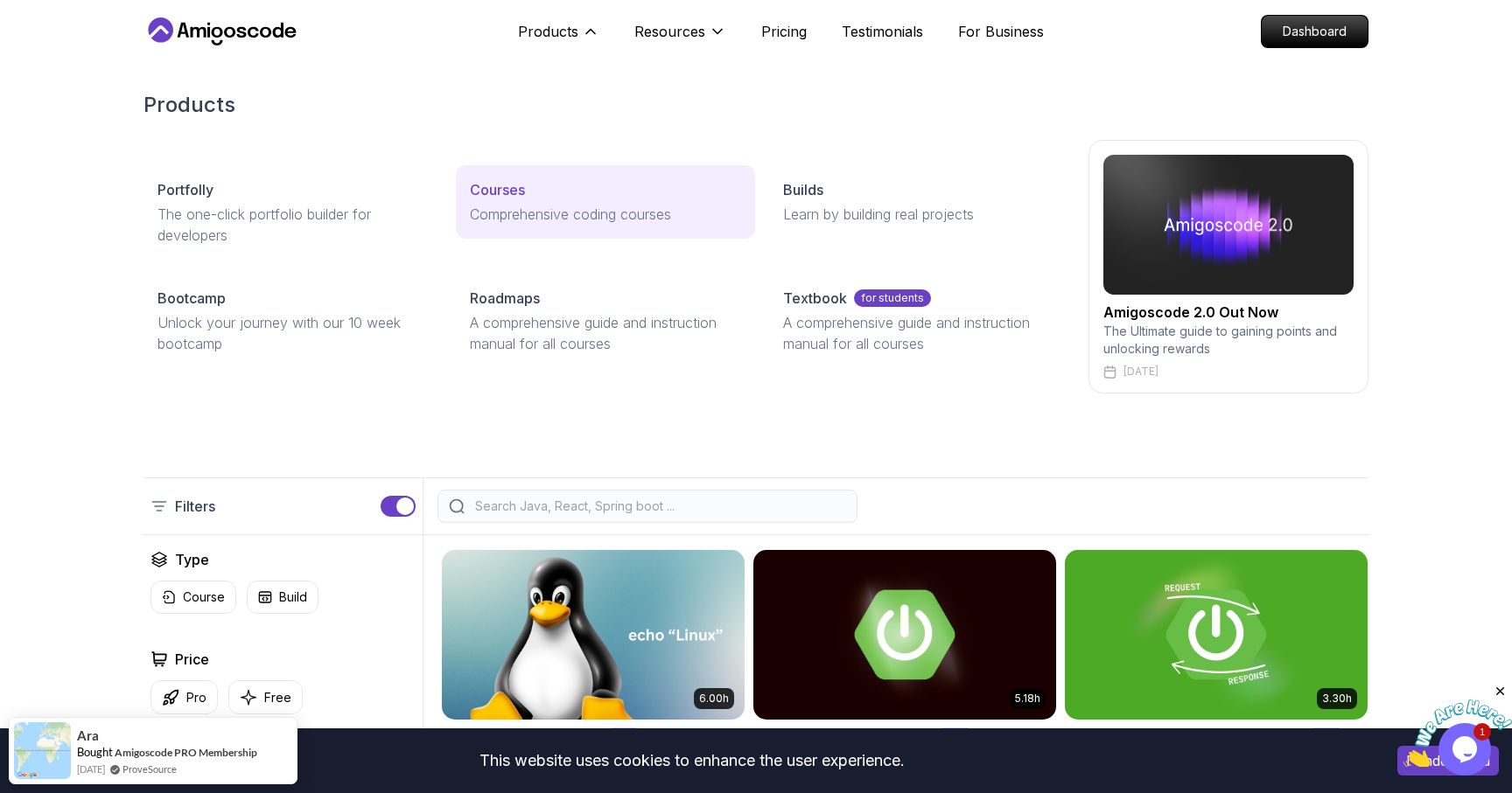
click at [507, 194] on p "Courses" at bounding box center [497, 190] width 55 height 21
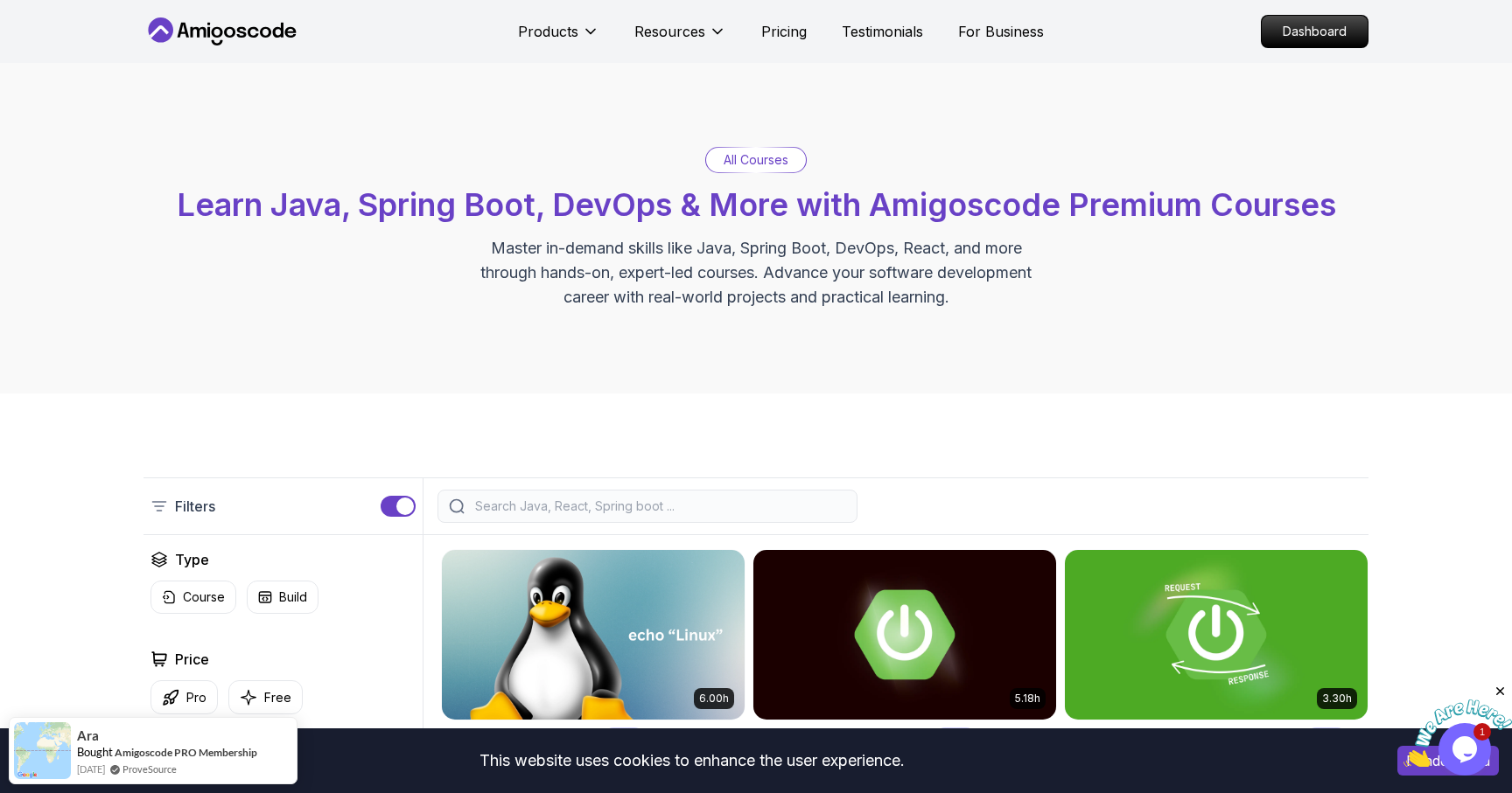
click at [569, 497] on input "search" at bounding box center [659, 506] width 375 height 18
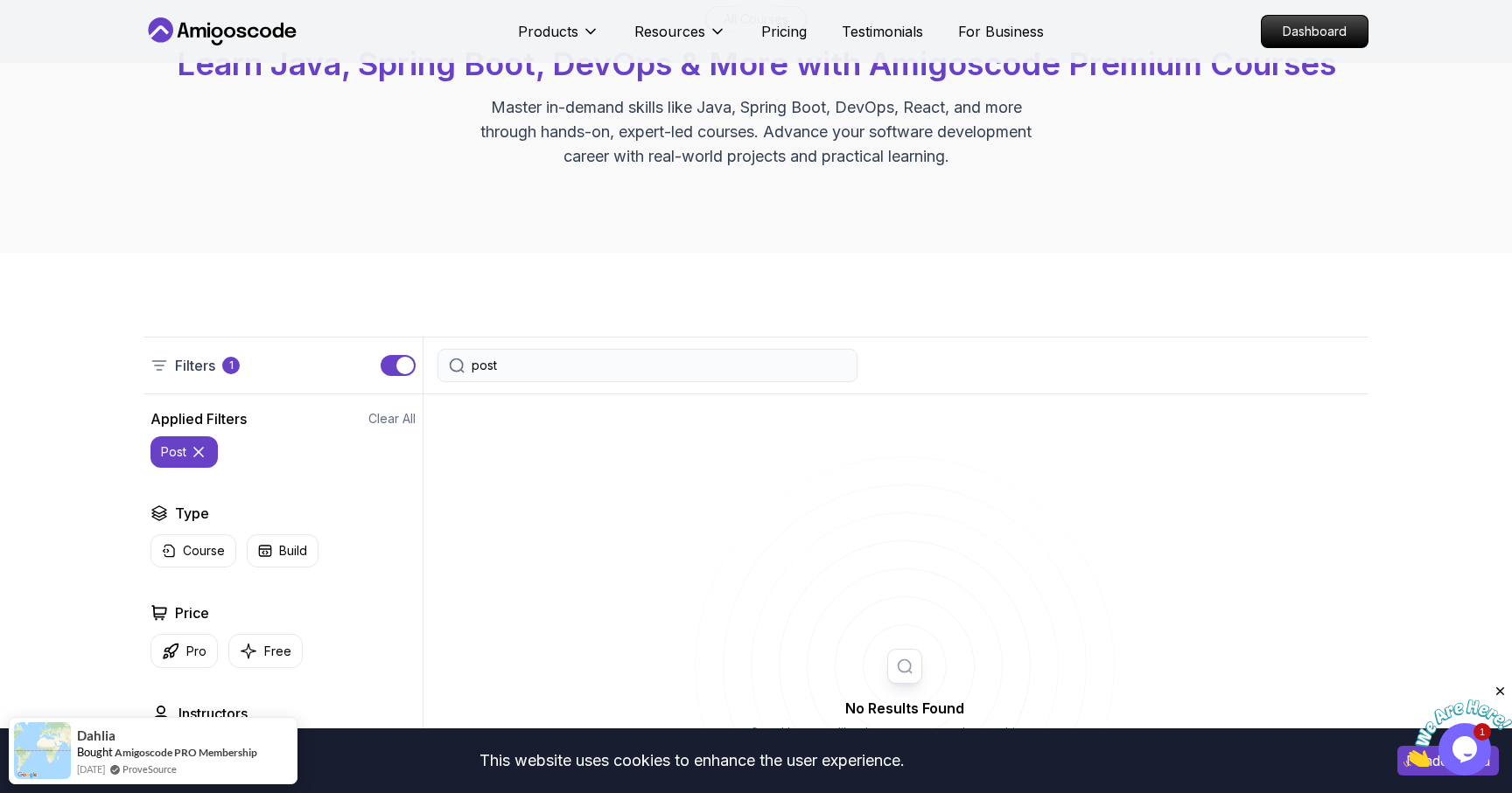
scroll to position [139, 0]
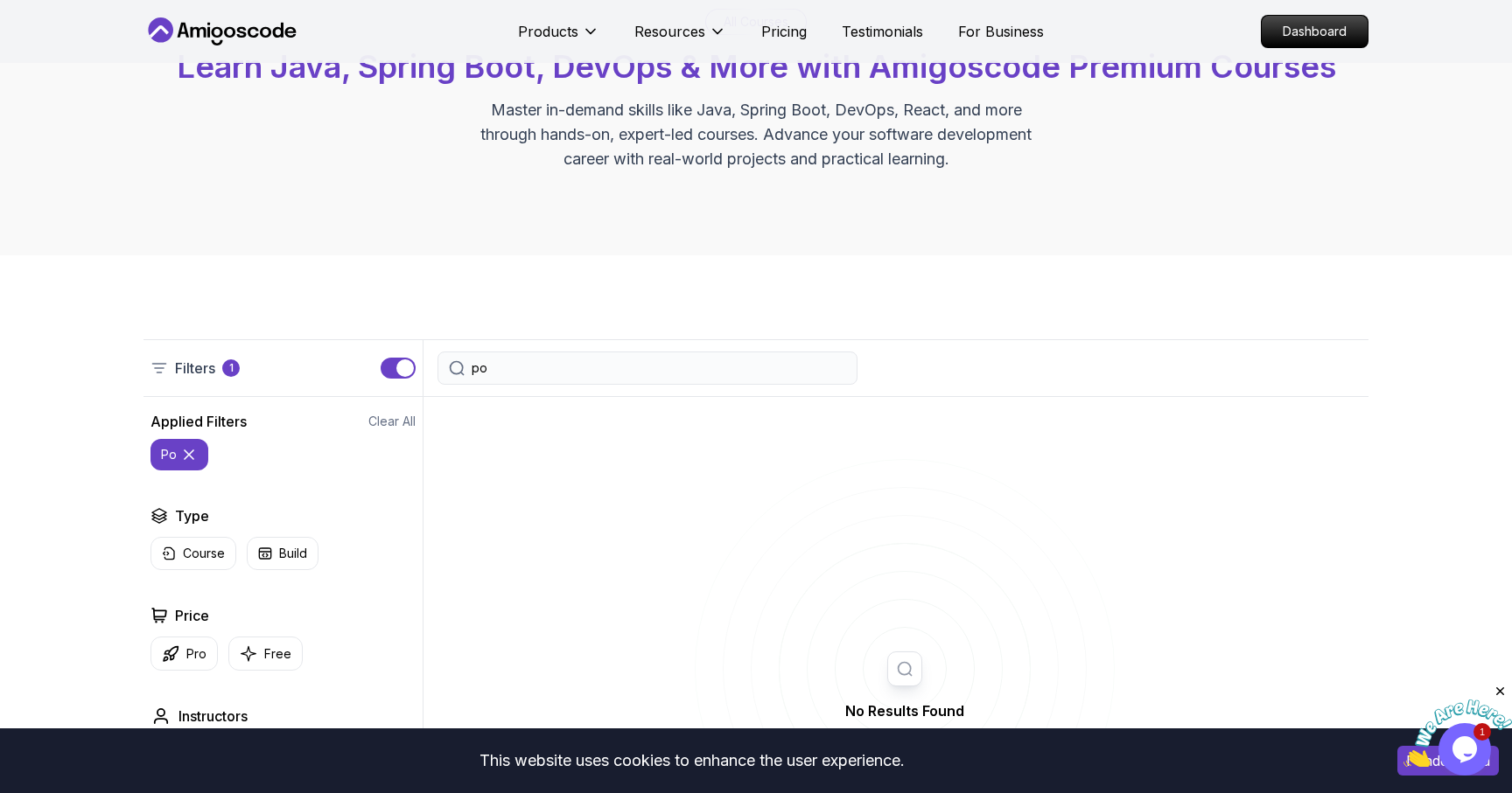
type input "p"
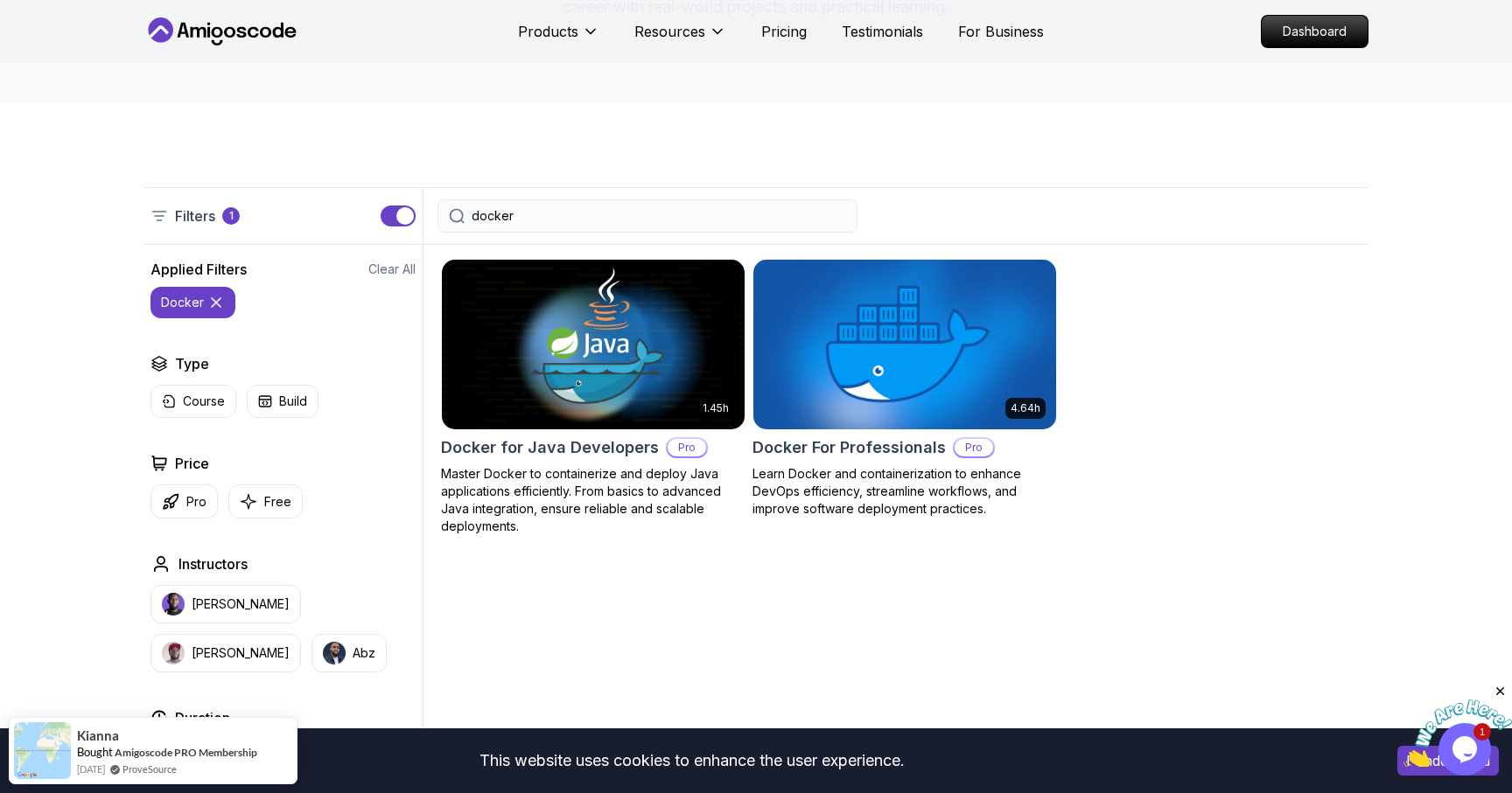
scroll to position [301, 0]
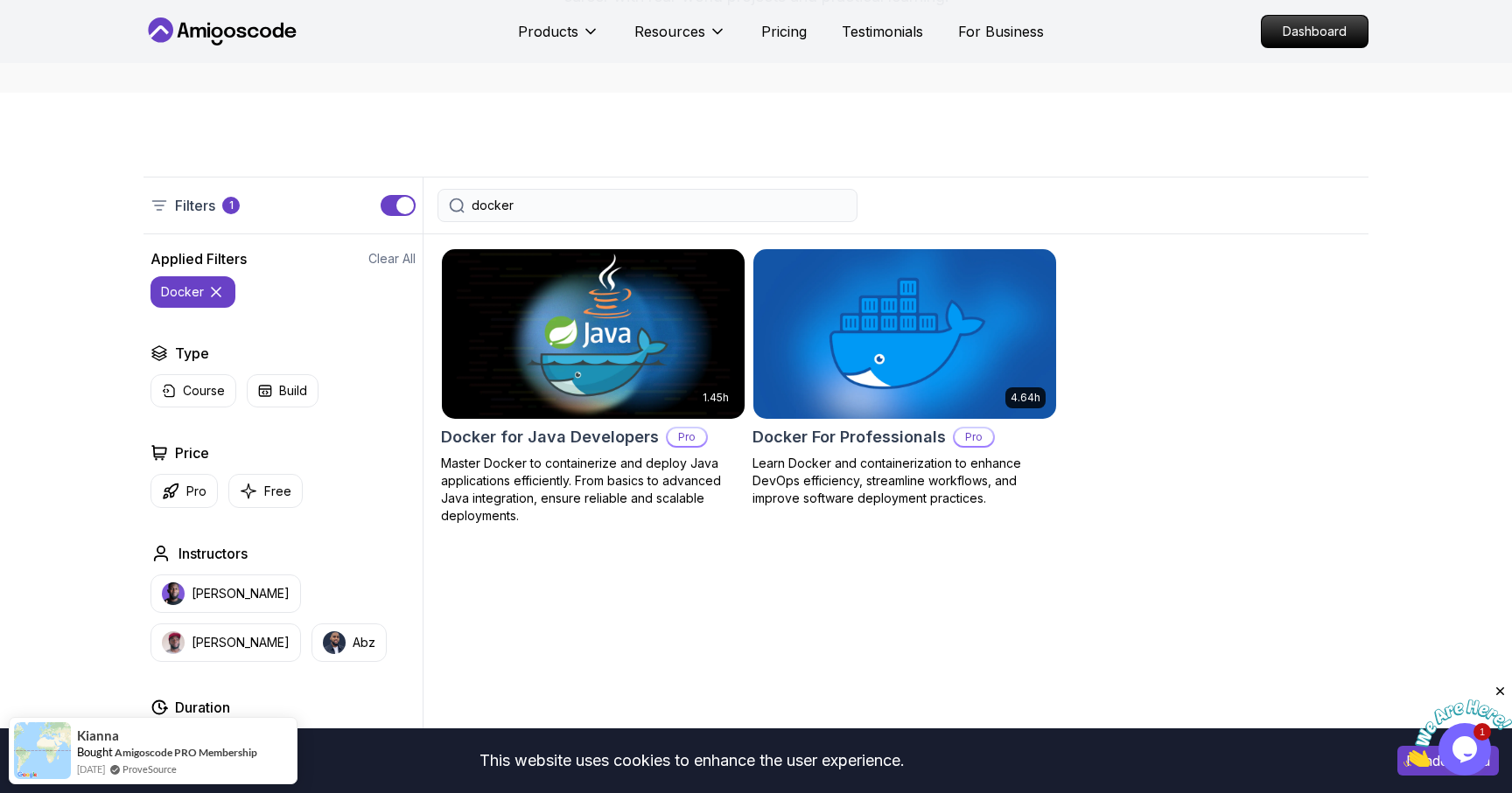
type input "docker"
click at [604, 374] on img at bounding box center [593, 334] width 318 height 178
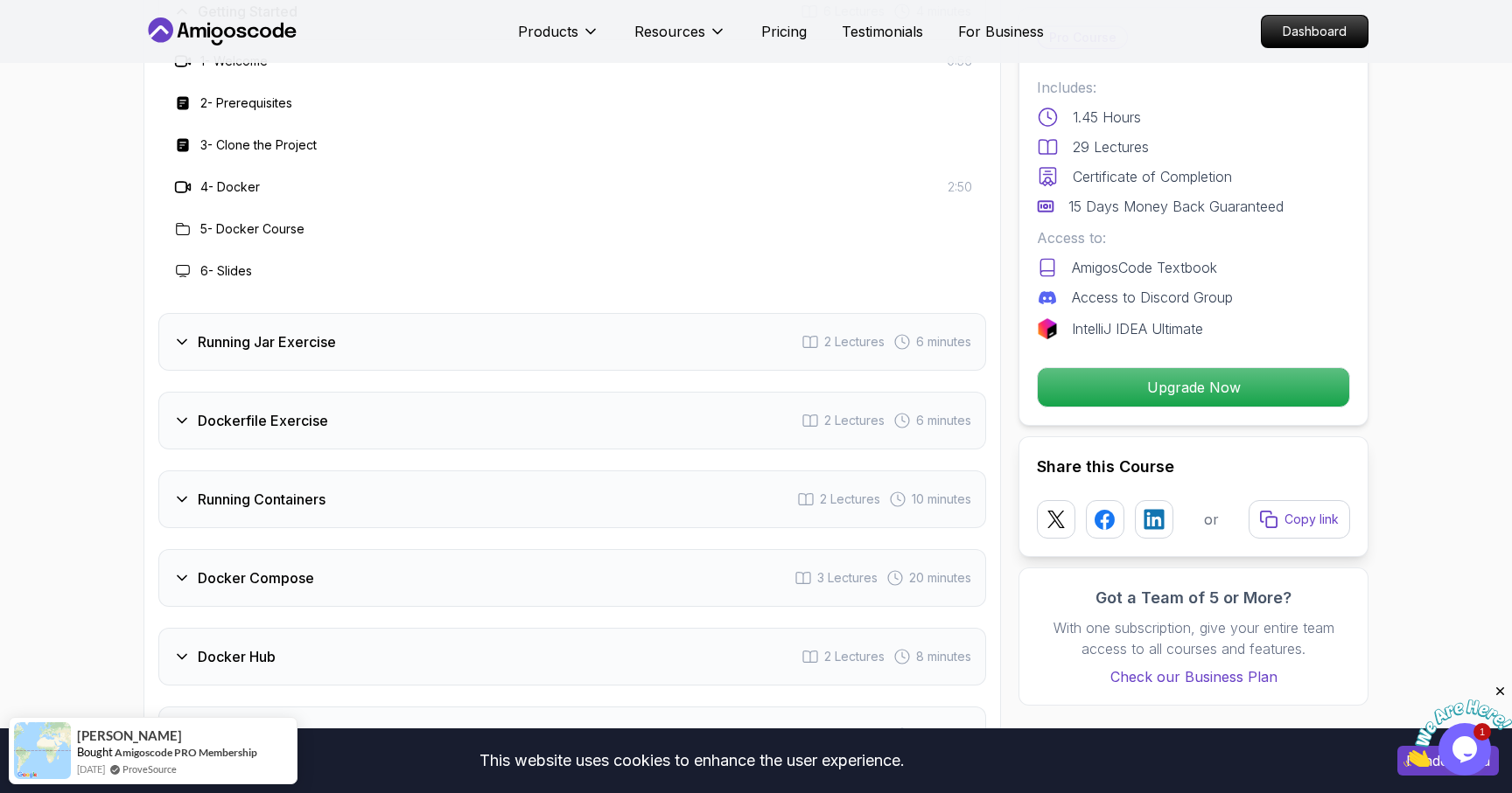
scroll to position [2342, 0]
click at [186, 329] on icon at bounding box center [182, 338] width 18 height 18
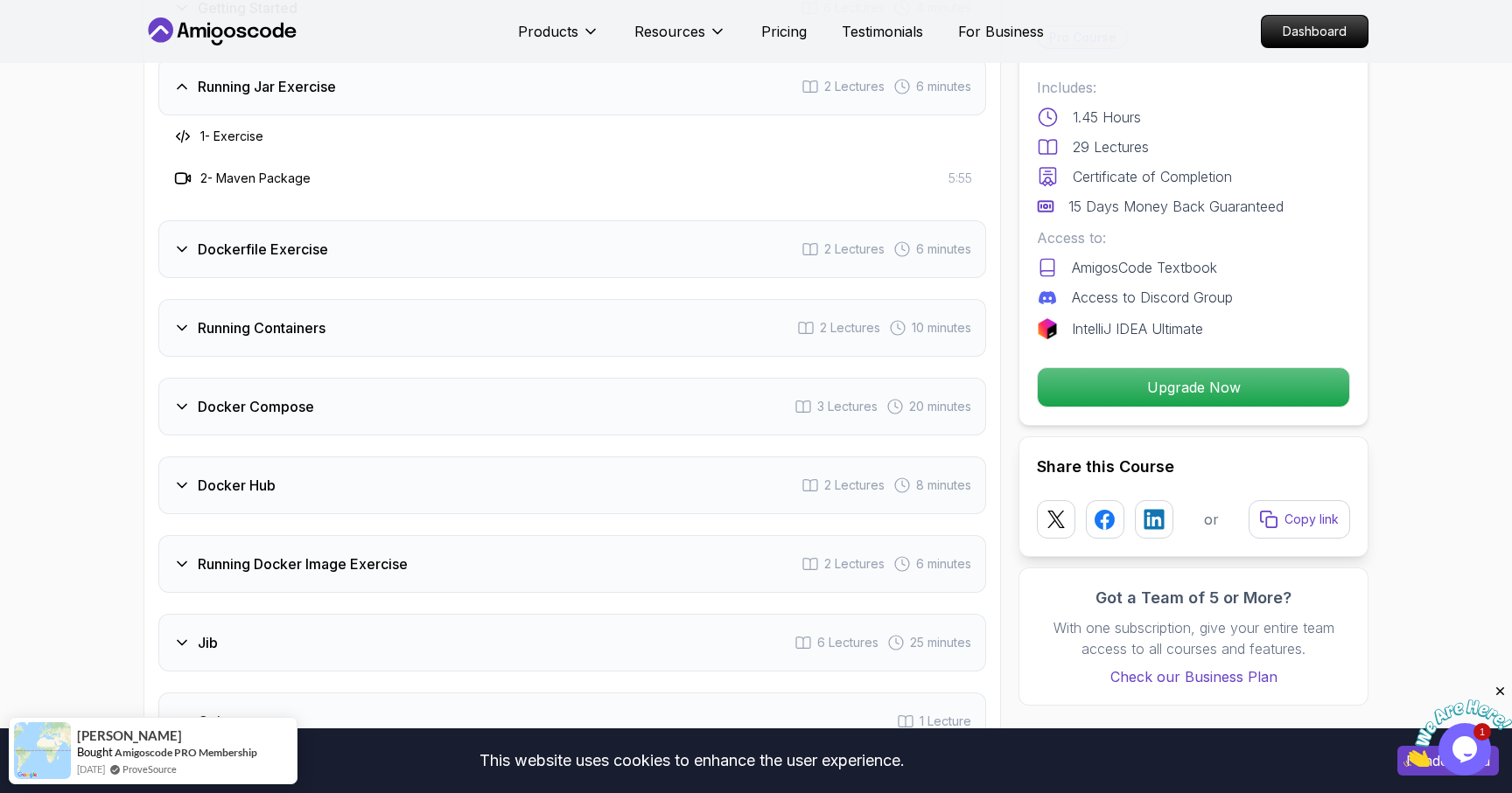
click at [179, 241] on icon at bounding box center [182, 250] width 18 height 18
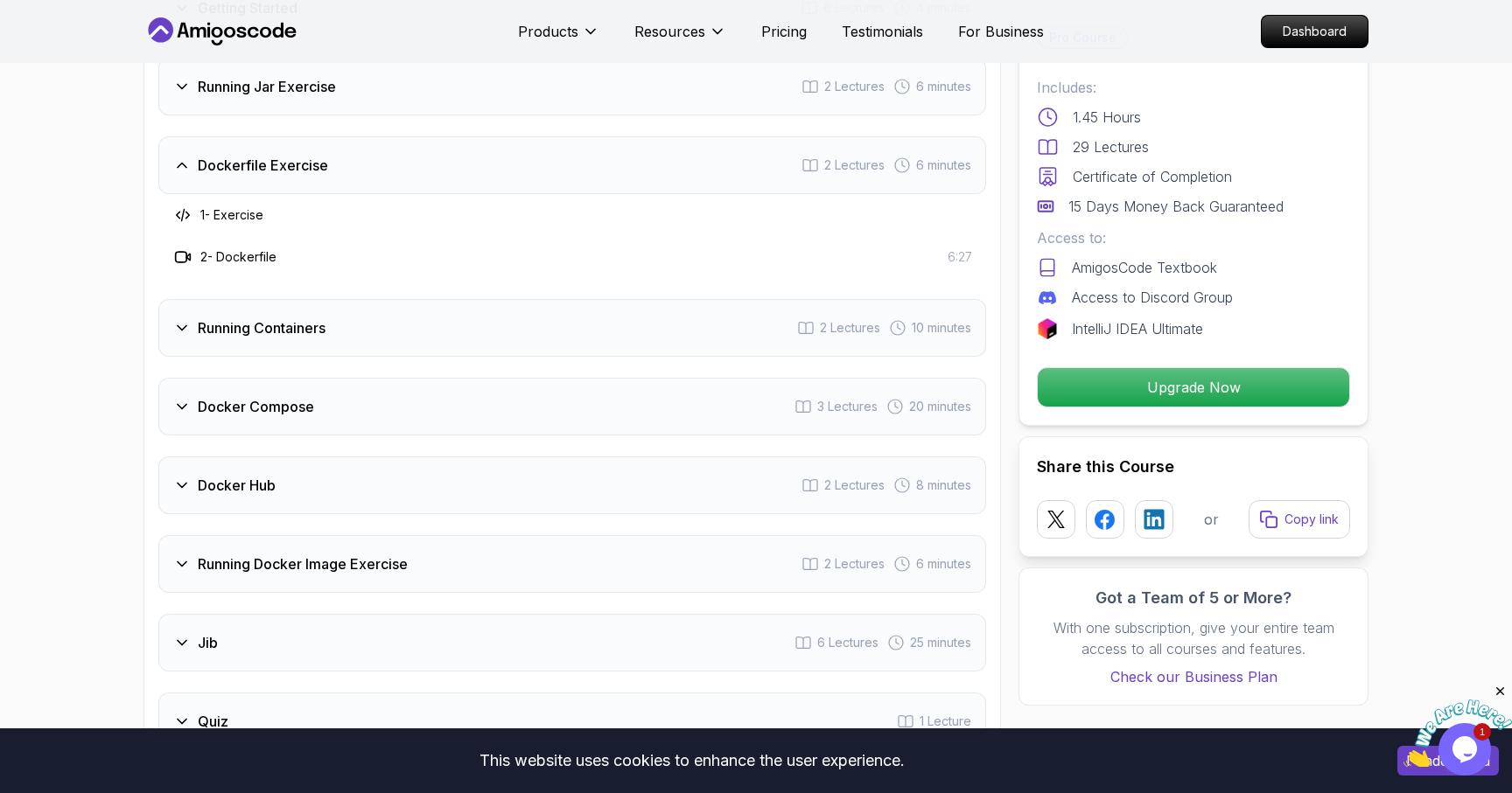
click at [229, 206] on h3 "1 - Exercise" at bounding box center [232, 215] width 63 height 18
click at [212, 249] on h3 "2 - Dockerfile" at bounding box center [239, 258] width 76 height 18
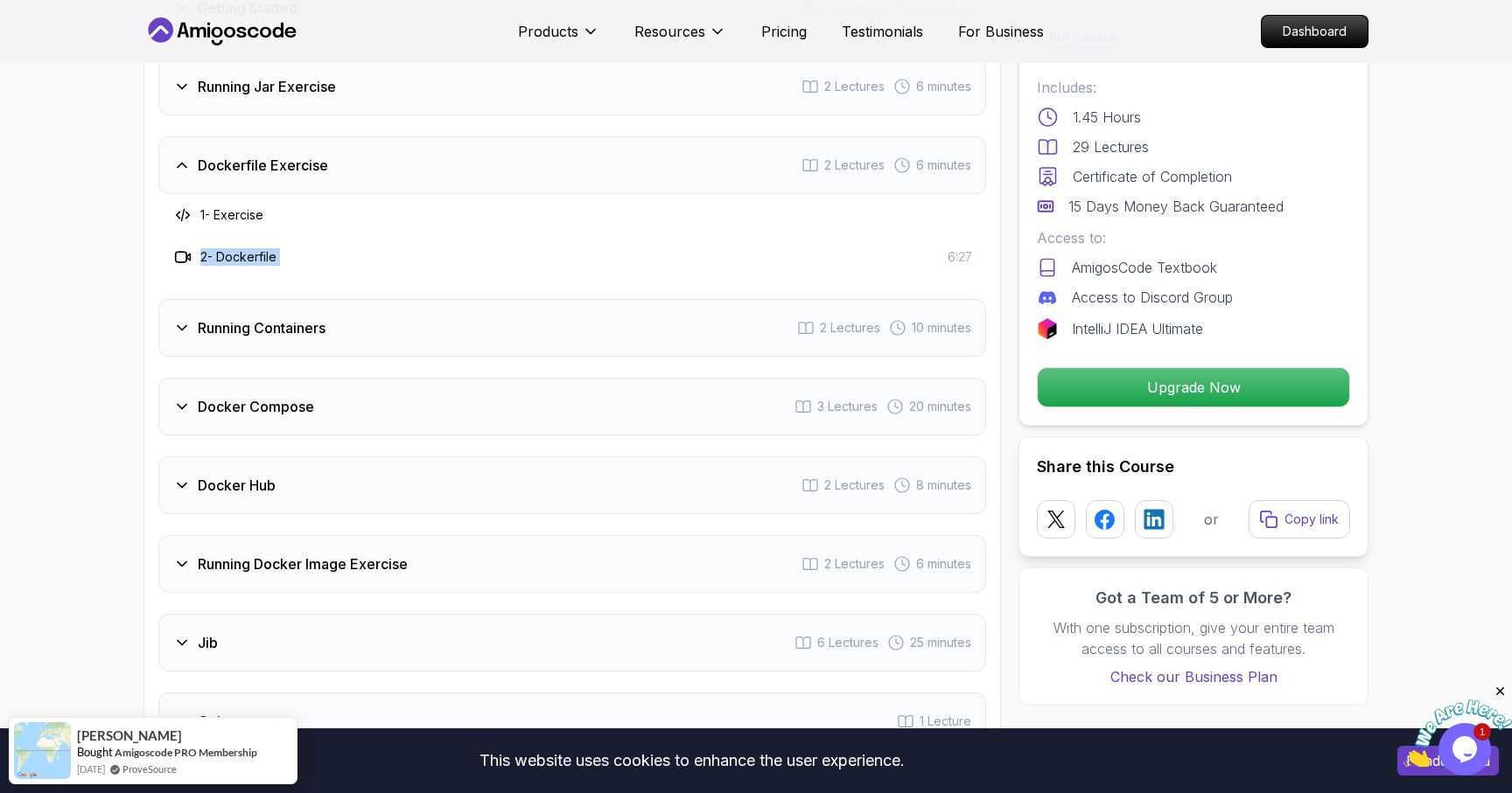
click at [212, 249] on h3 "2 - Dockerfile" at bounding box center [239, 258] width 76 height 18
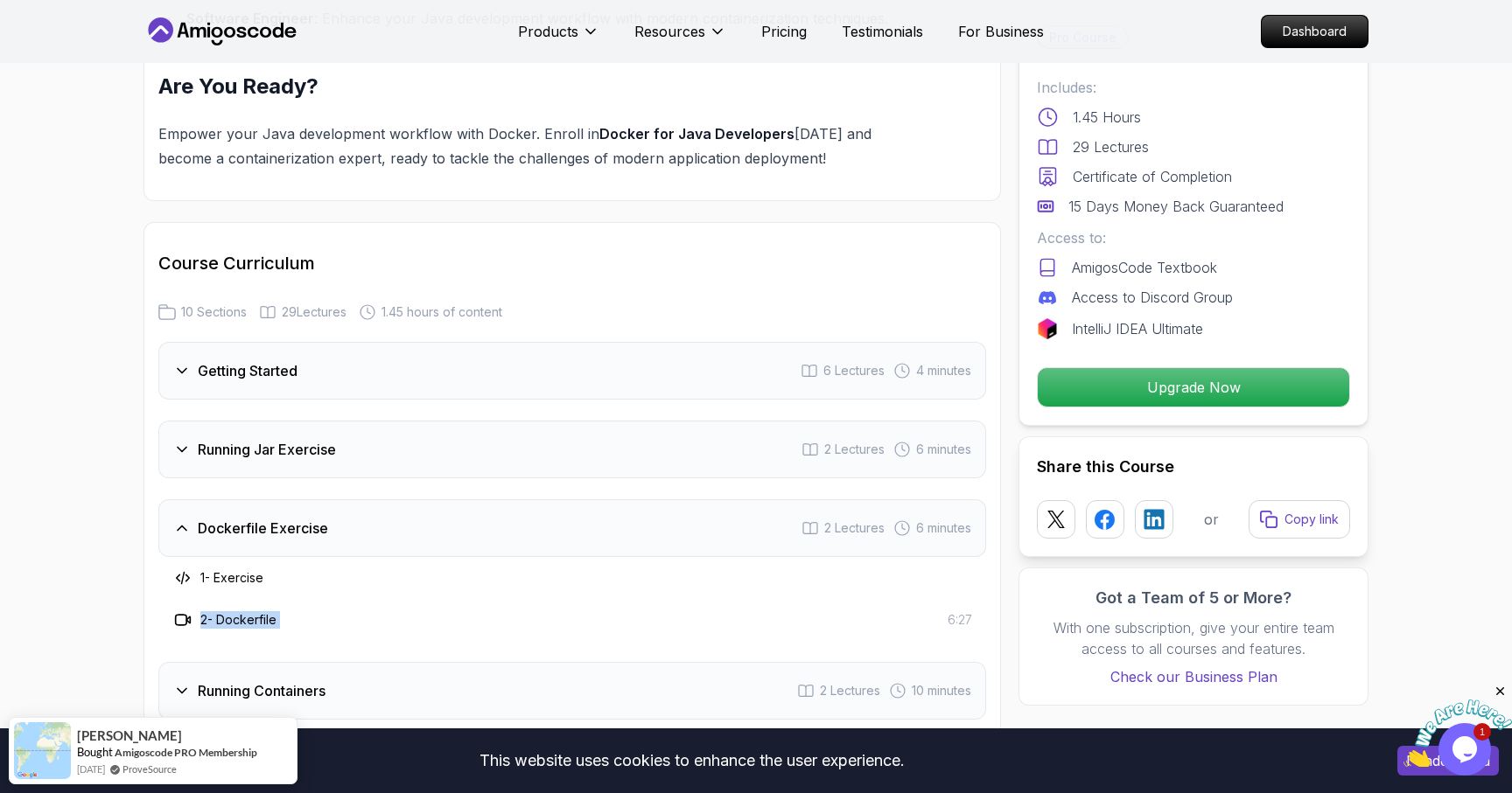
scroll to position [2033, 0]
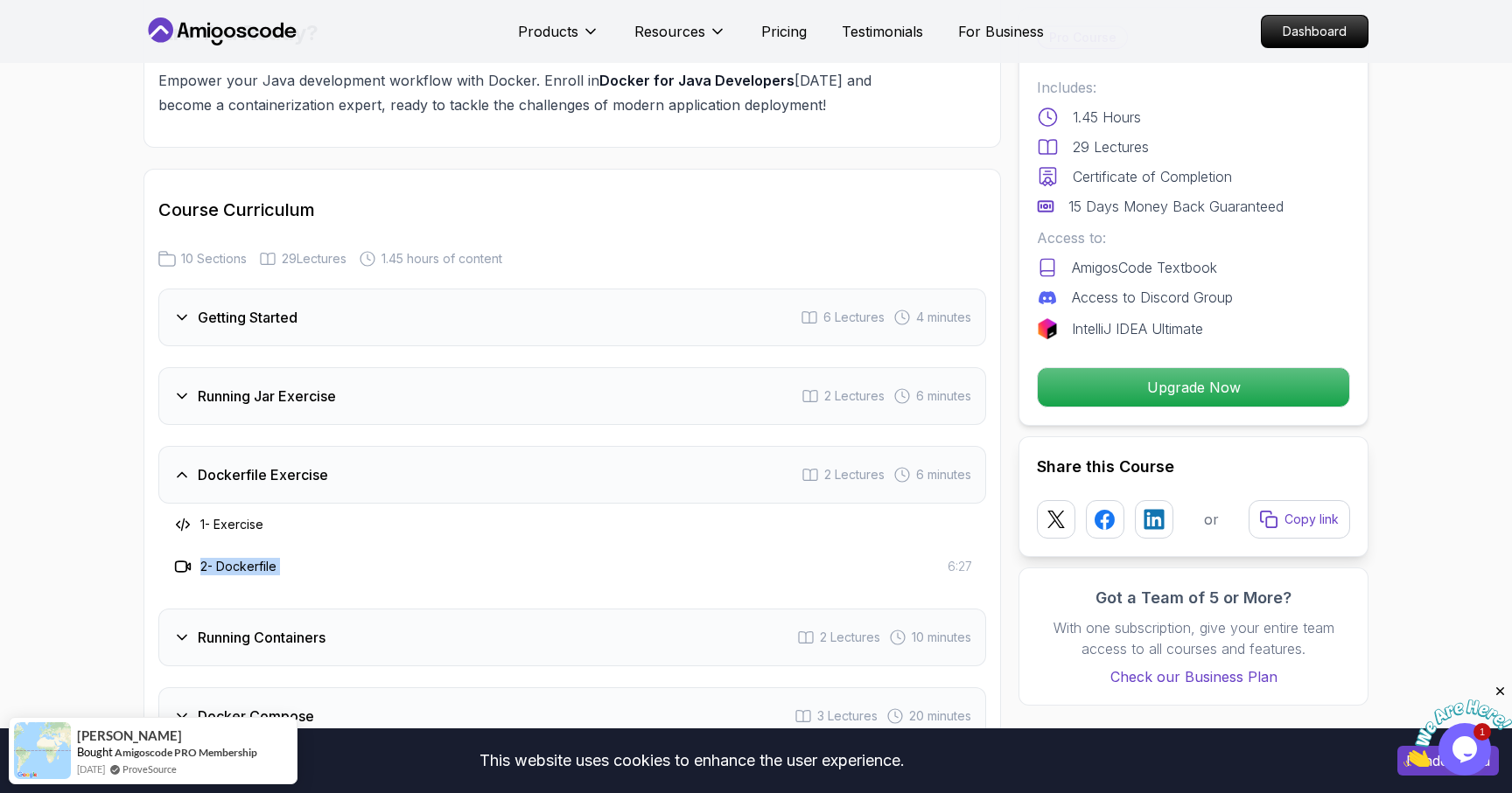
click at [204, 307] on h3 "Getting Started" at bounding box center [248, 318] width 99 height 21
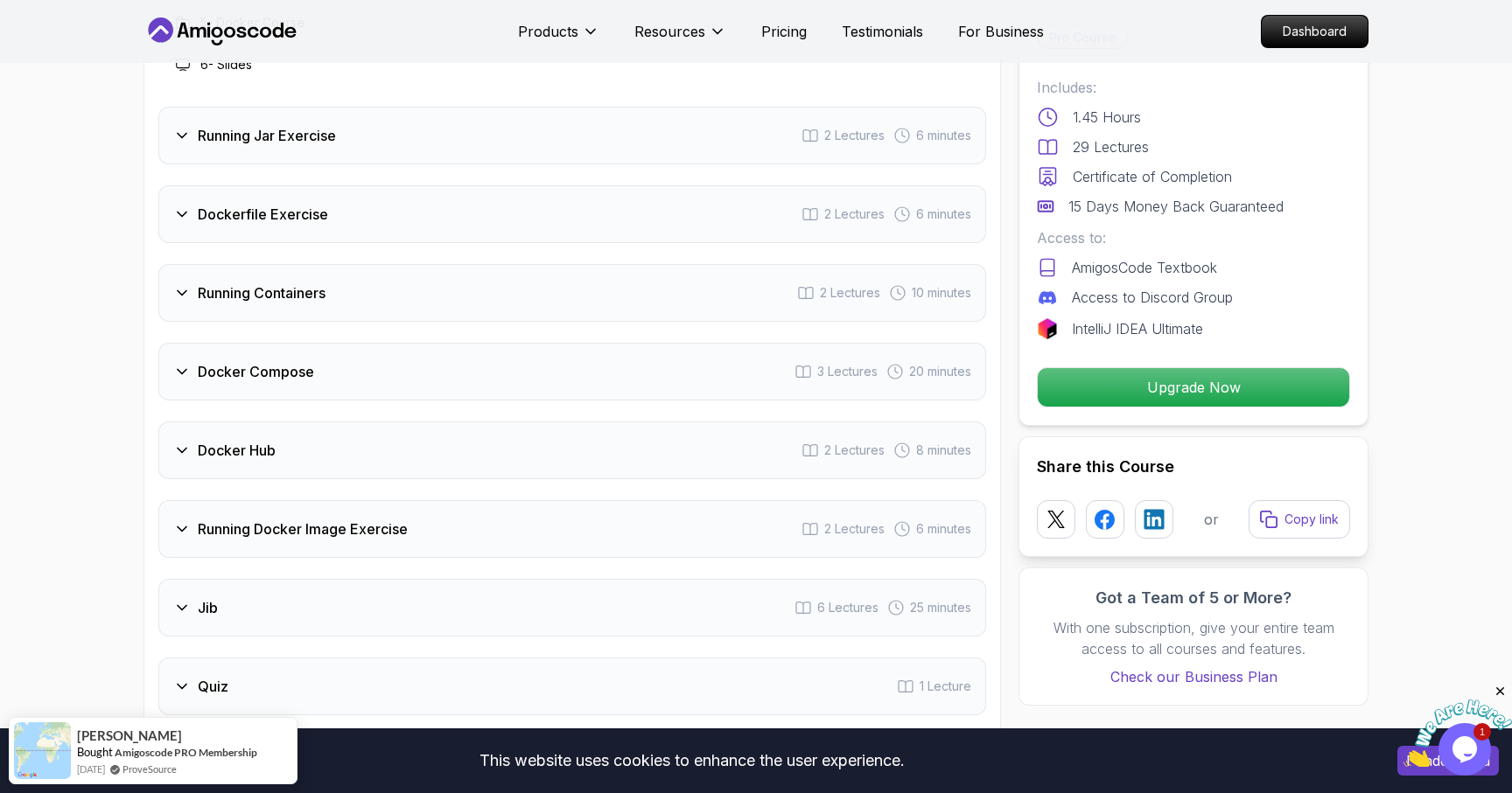
scroll to position [2597, 0]
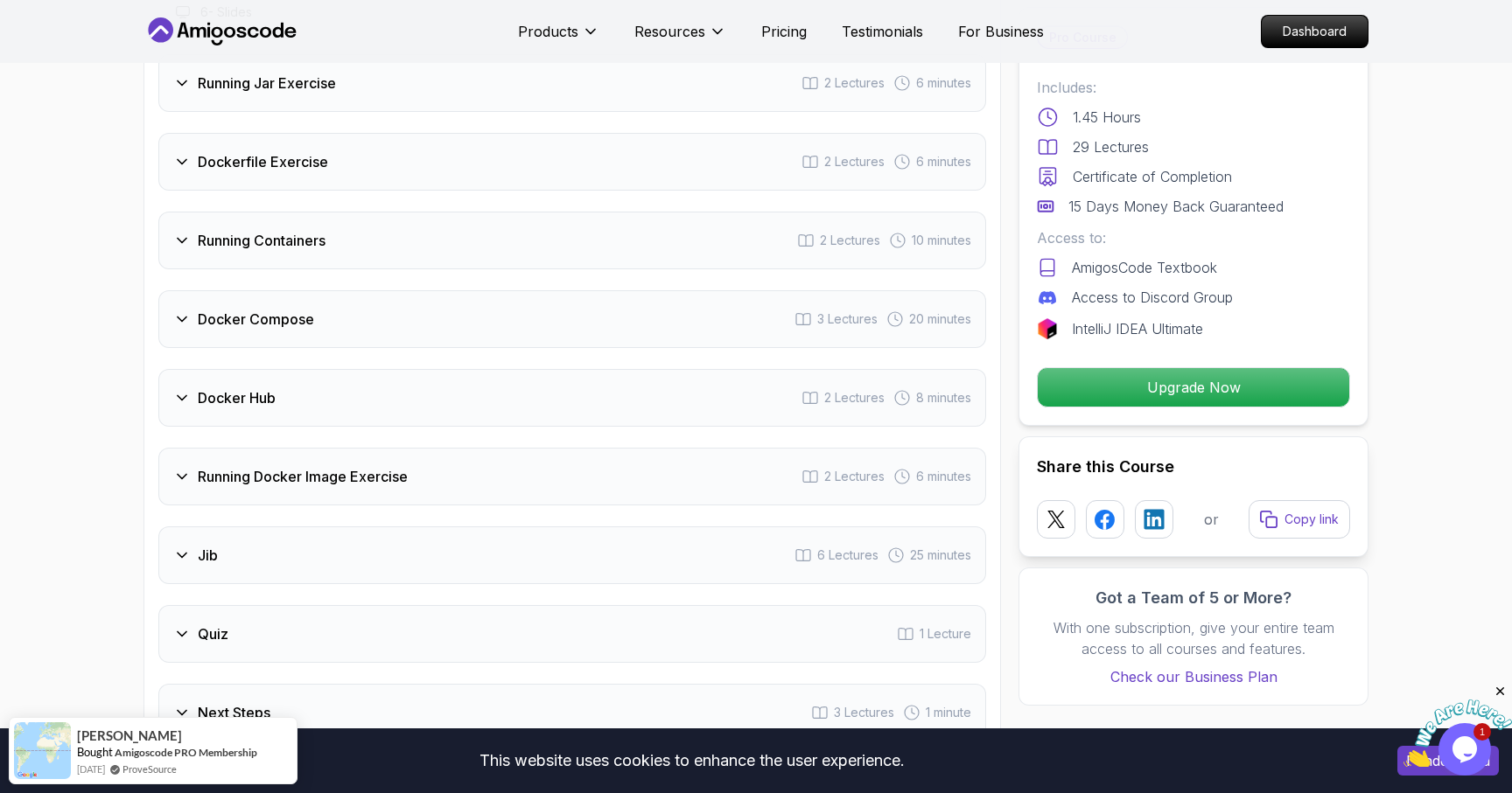
click at [178, 389] on icon at bounding box center [182, 398] width 18 height 18
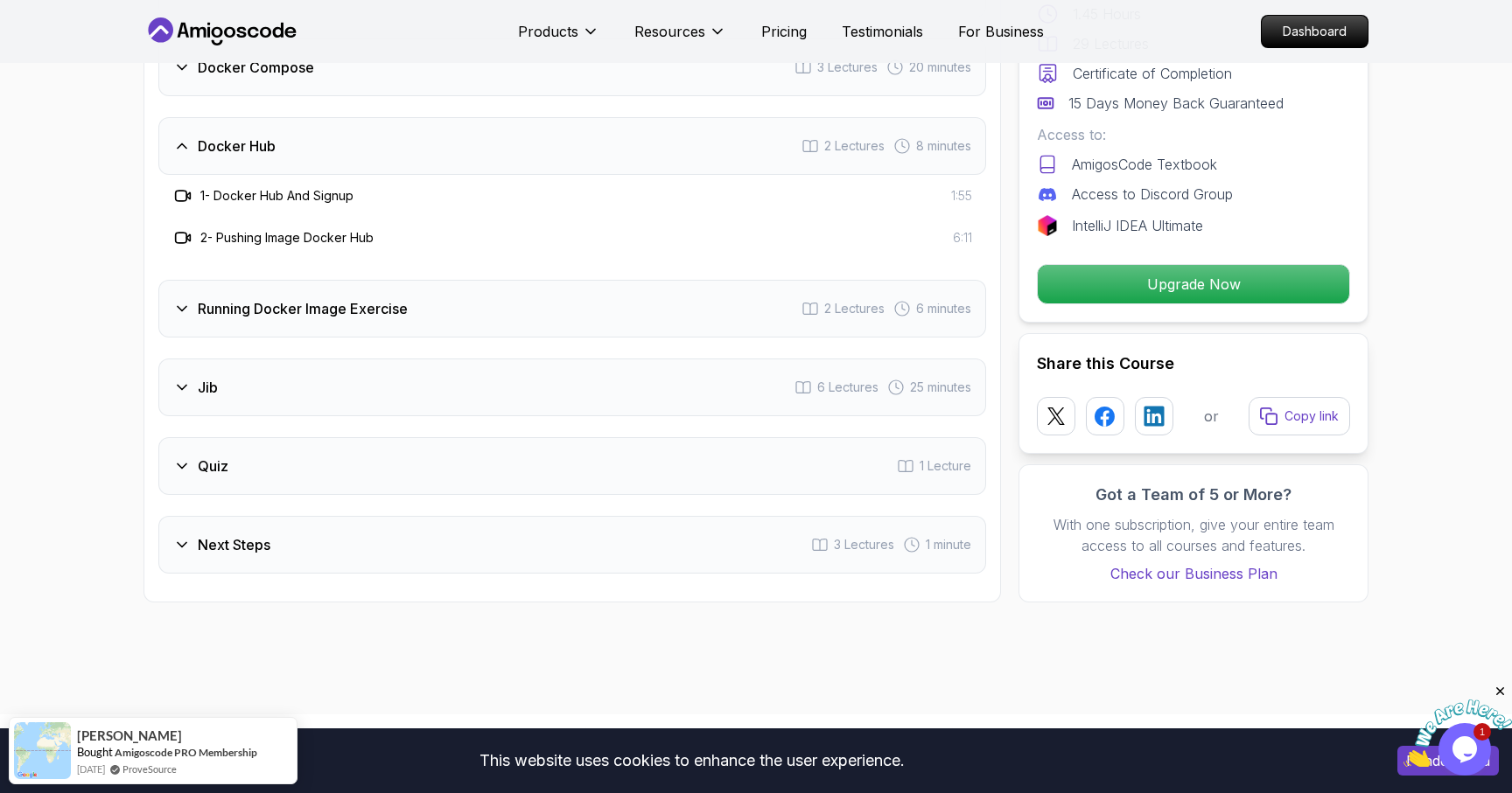
click at [187, 378] on icon at bounding box center [182, 387] width 18 height 18
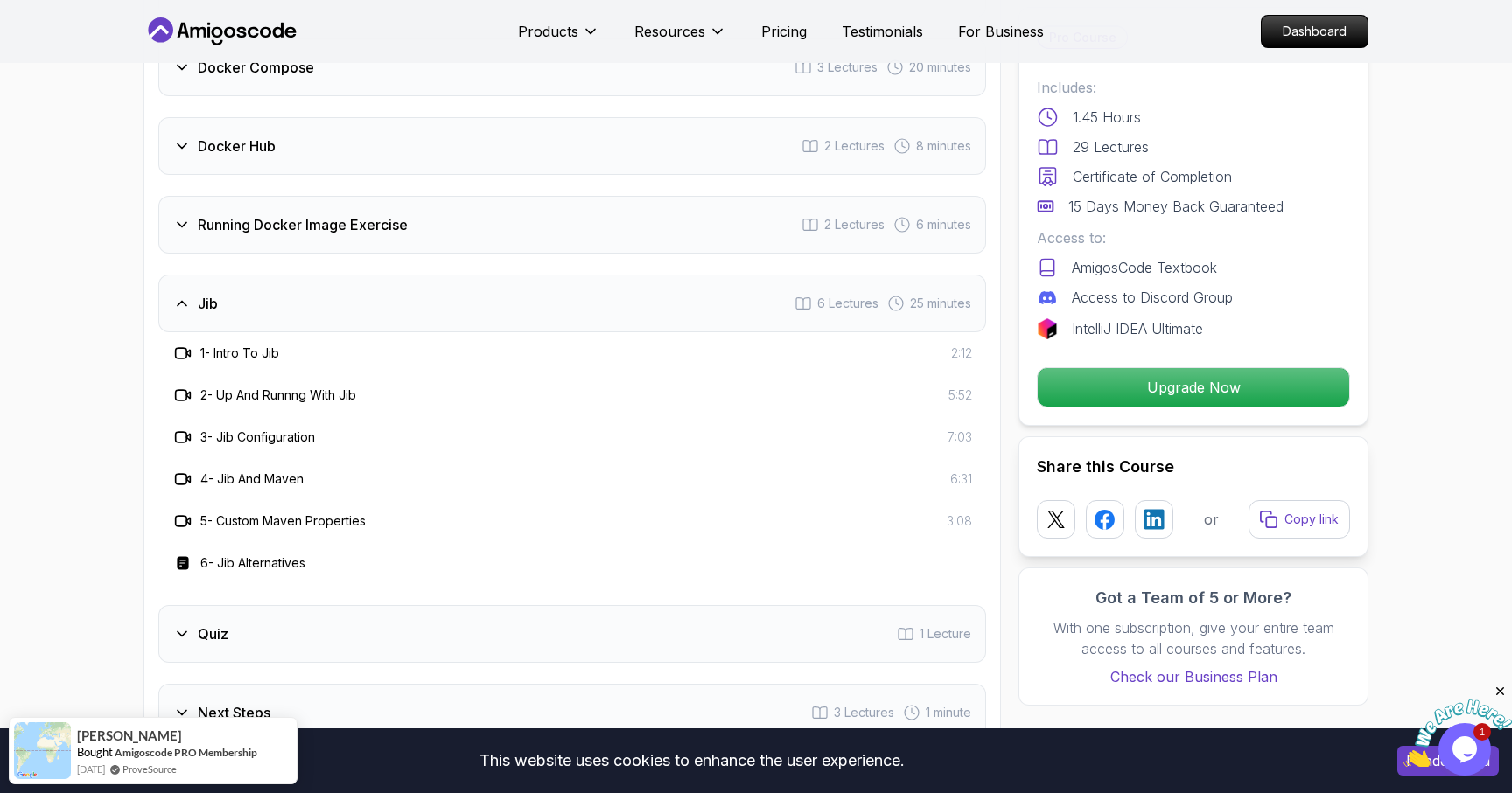
click at [247, 345] on h3 "1 - Intro To Jib" at bounding box center [240, 353] width 79 height 18
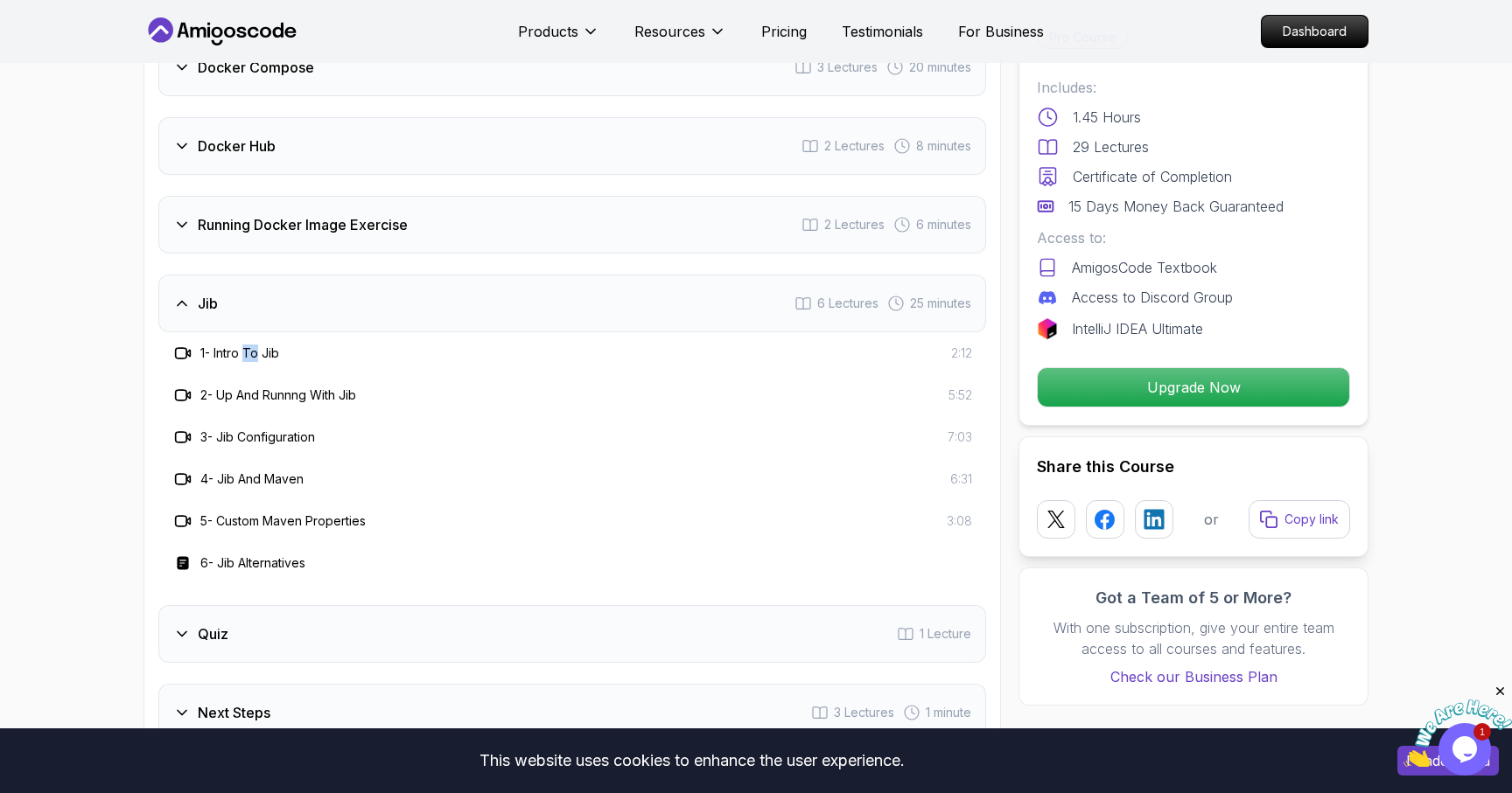
click at [247, 345] on h3 "1 - Intro To Jib" at bounding box center [240, 353] width 79 height 18
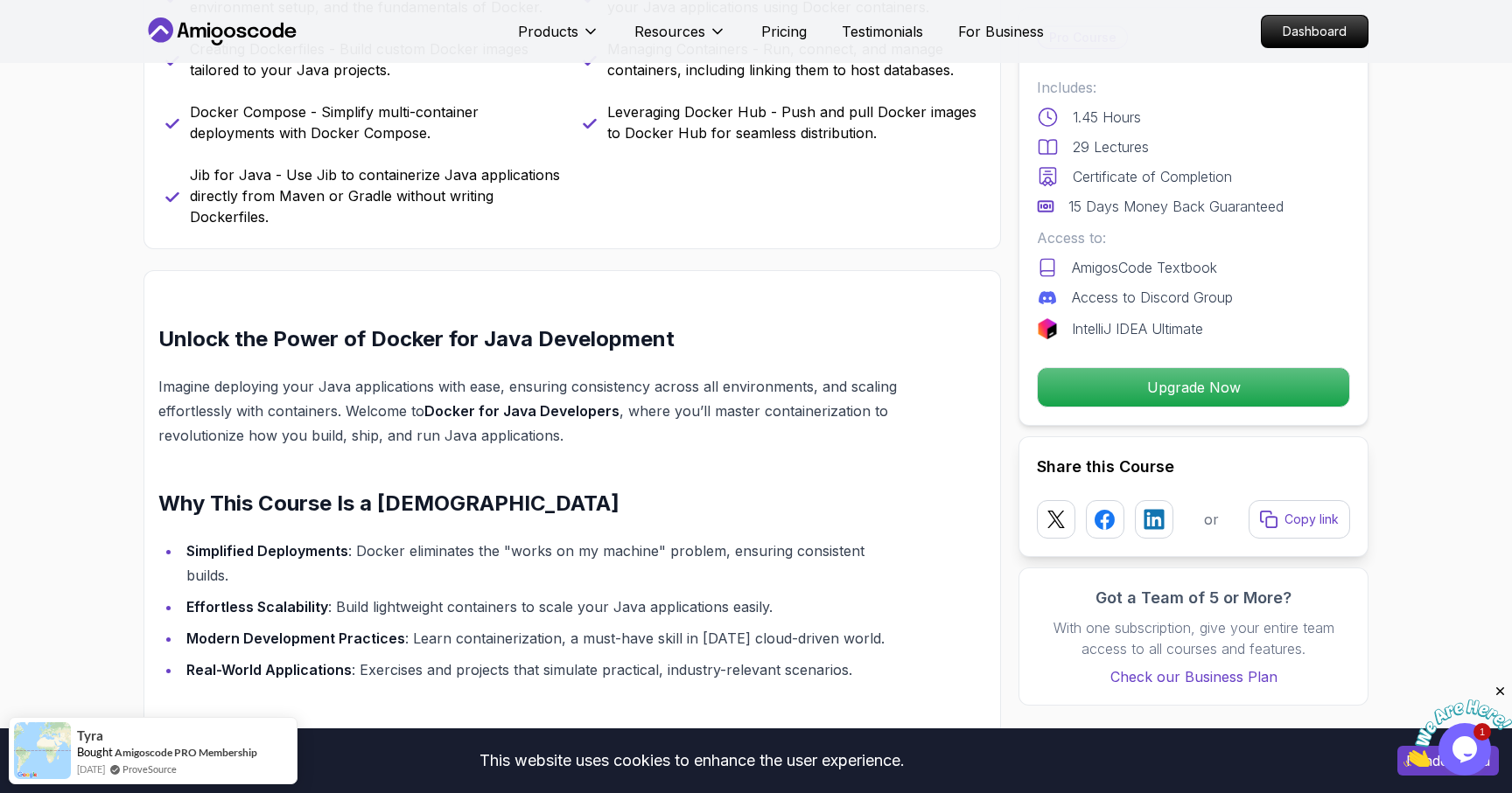
scroll to position [20, 0]
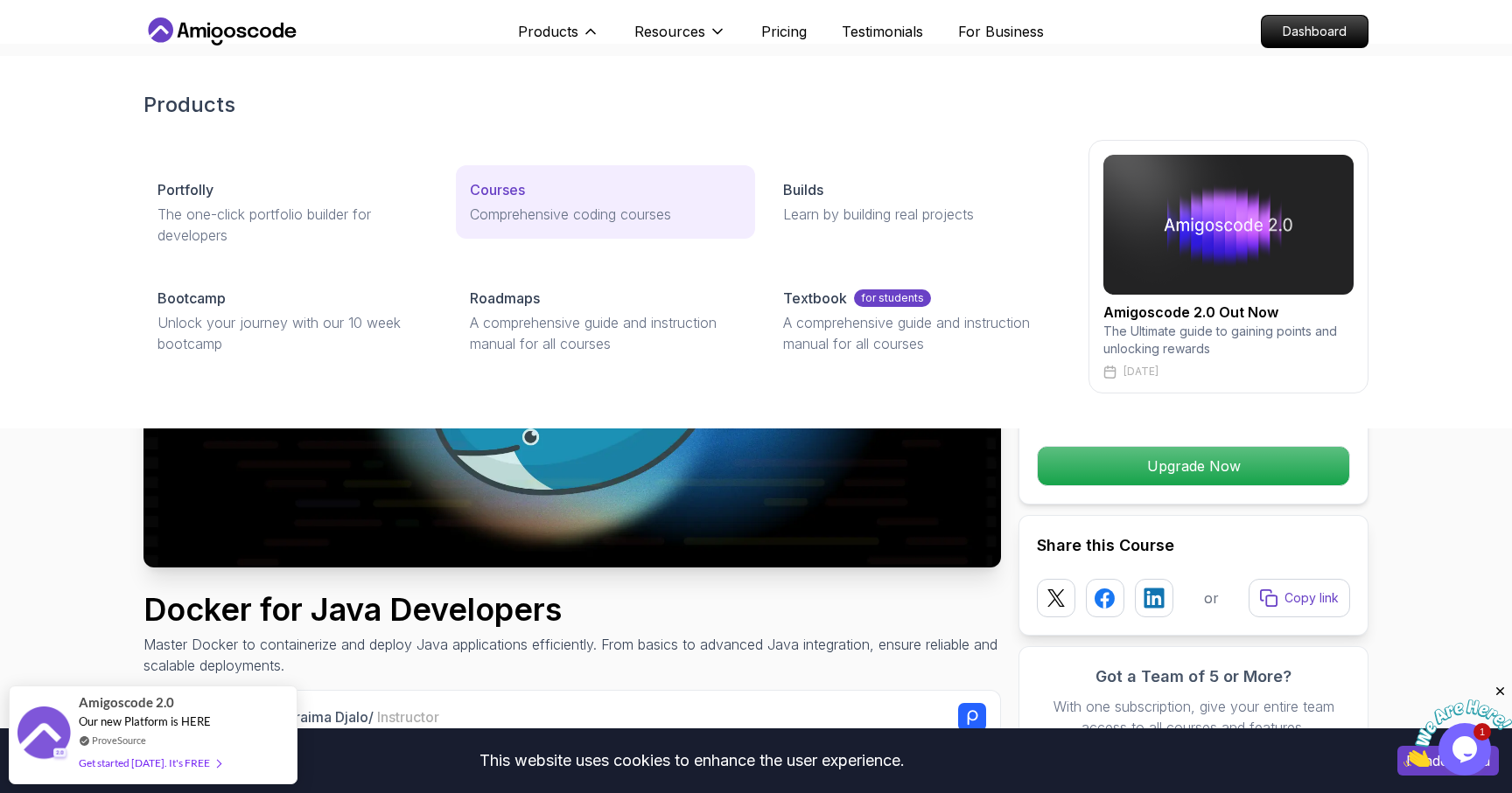
click at [523, 205] on p "Comprehensive coding courses" at bounding box center [605, 214] width 270 height 21
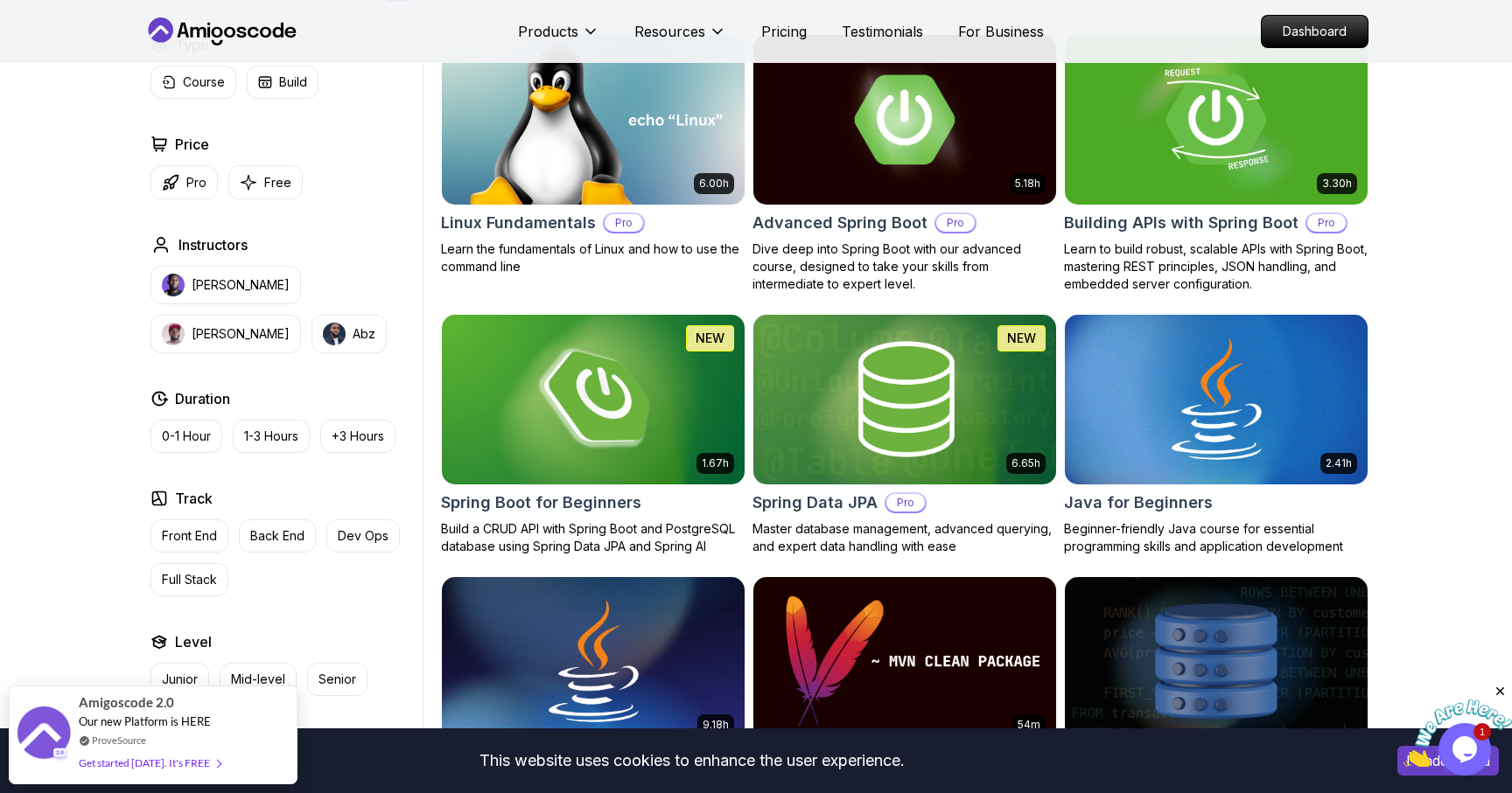
scroll to position [480, 0]
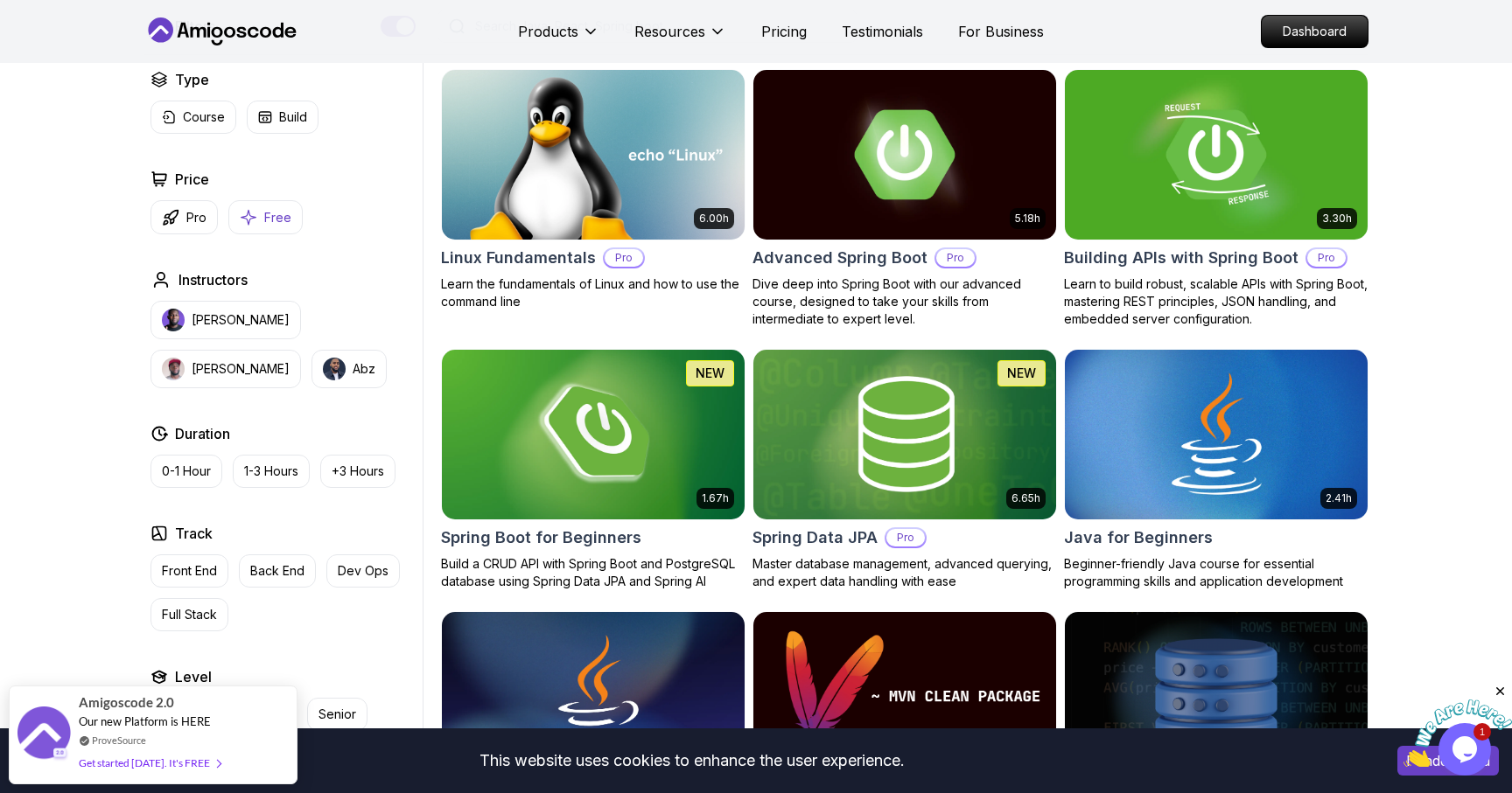
click at [257, 225] on icon "button" at bounding box center [249, 217] width 18 height 19
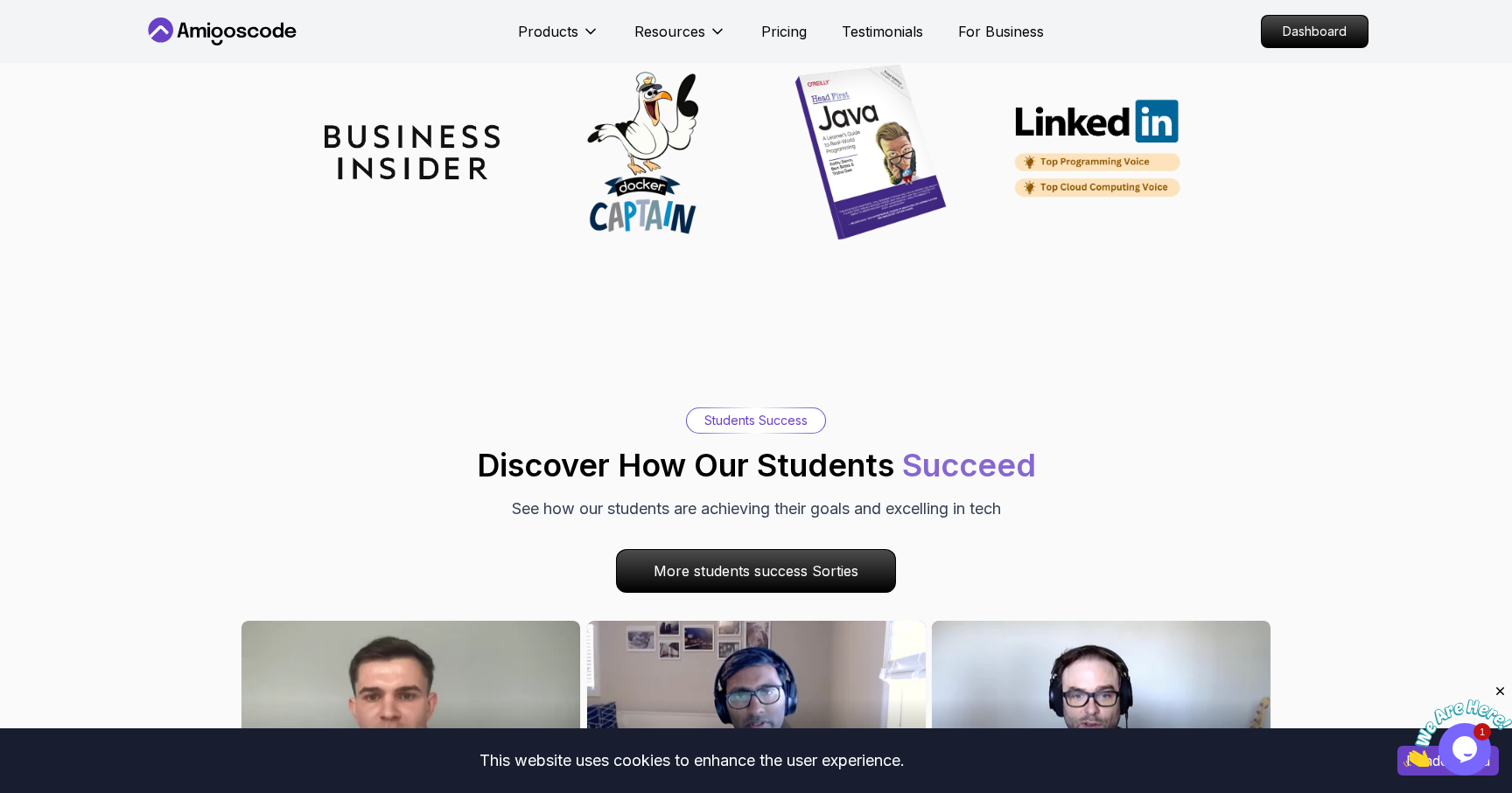
scroll to position [1596, 0]
